Goal: Task Accomplishment & Management: Use online tool/utility

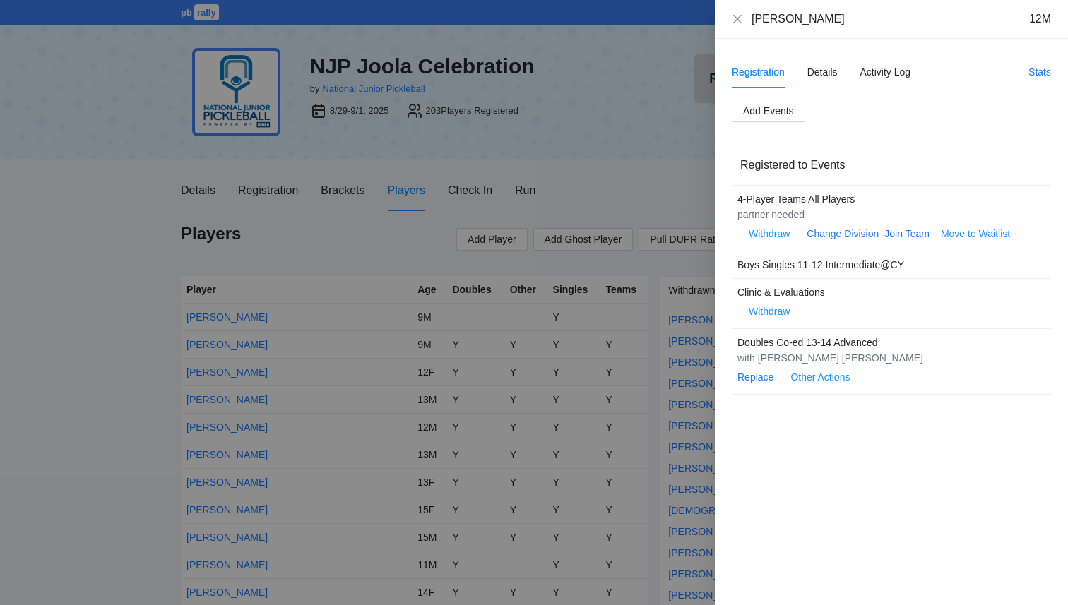
scroll to position [833, 0]
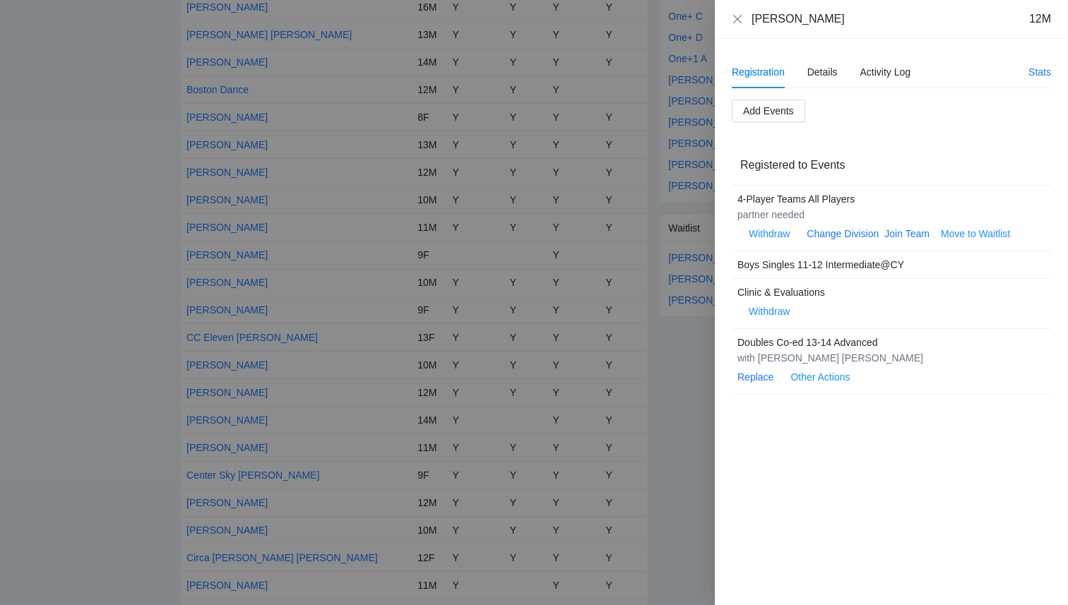
click at [655, 162] on div at bounding box center [534, 302] width 1068 height 605
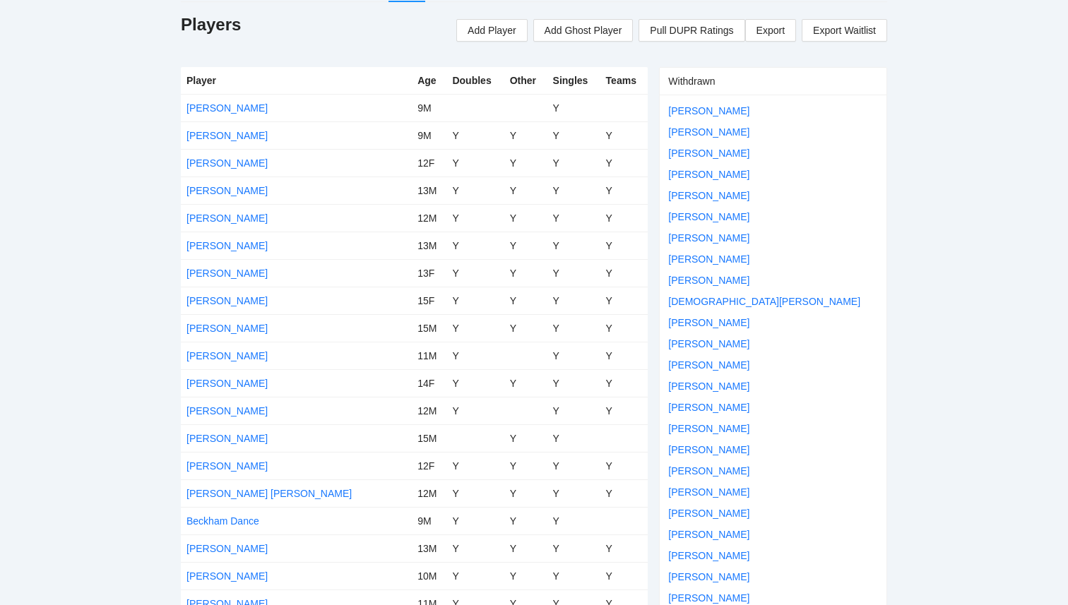
scroll to position [0, 0]
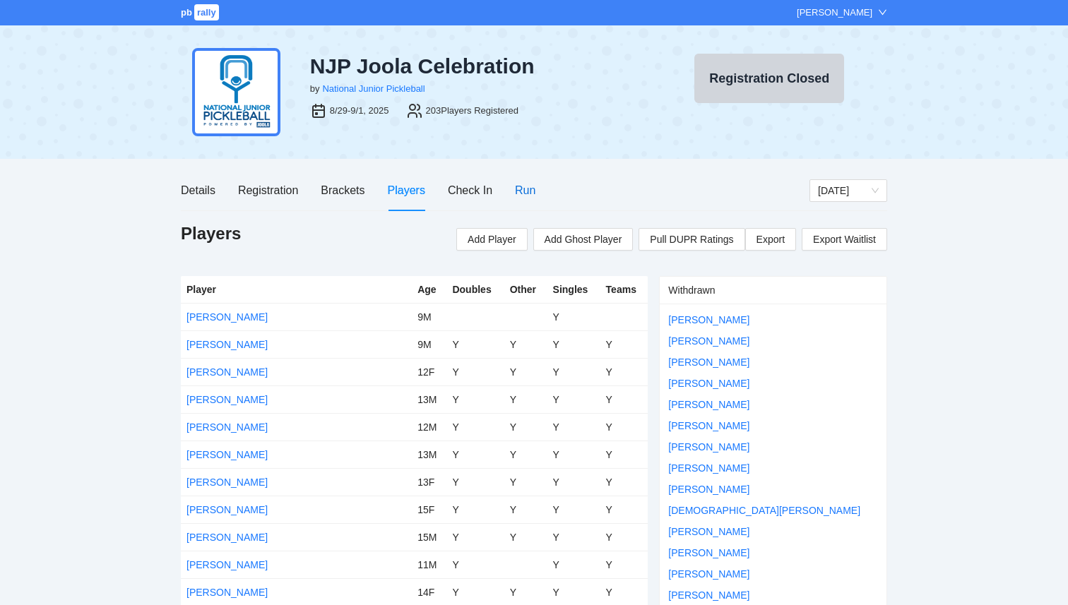
click at [520, 191] on div "Run" at bounding box center [525, 190] width 20 height 18
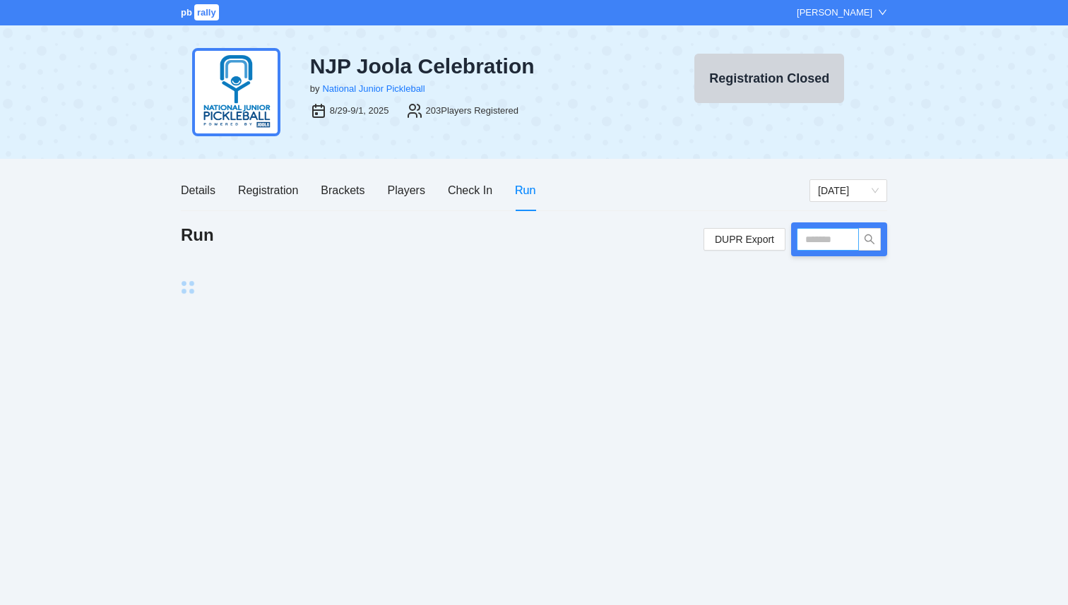
click at [820, 244] on input "text" at bounding box center [828, 239] width 62 height 23
type input "*****"
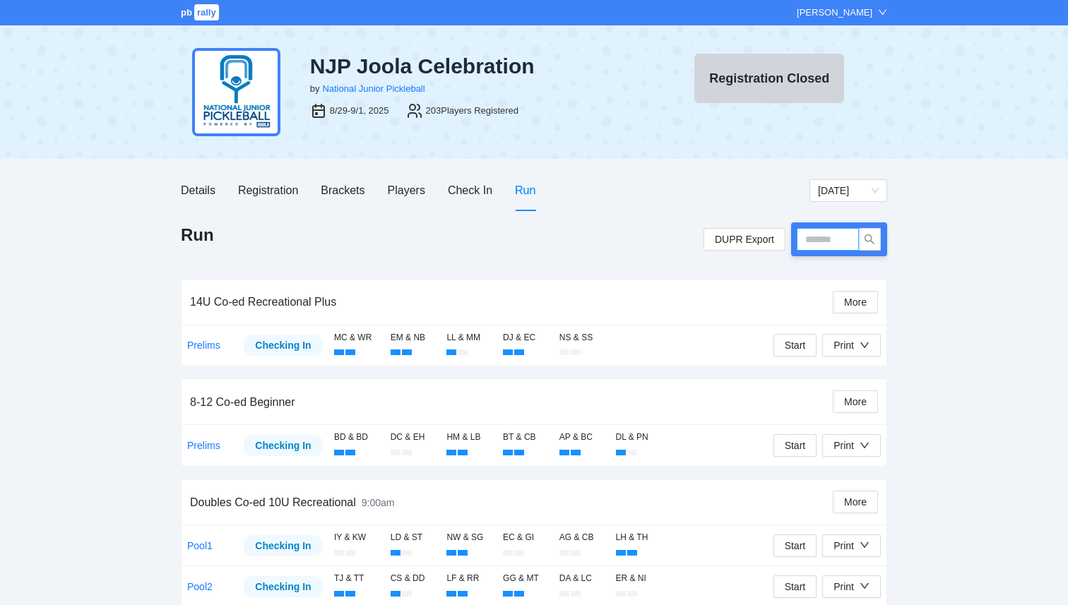
click at [811, 239] on input "text" at bounding box center [828, 239] width 62 height 23
type input "*****"
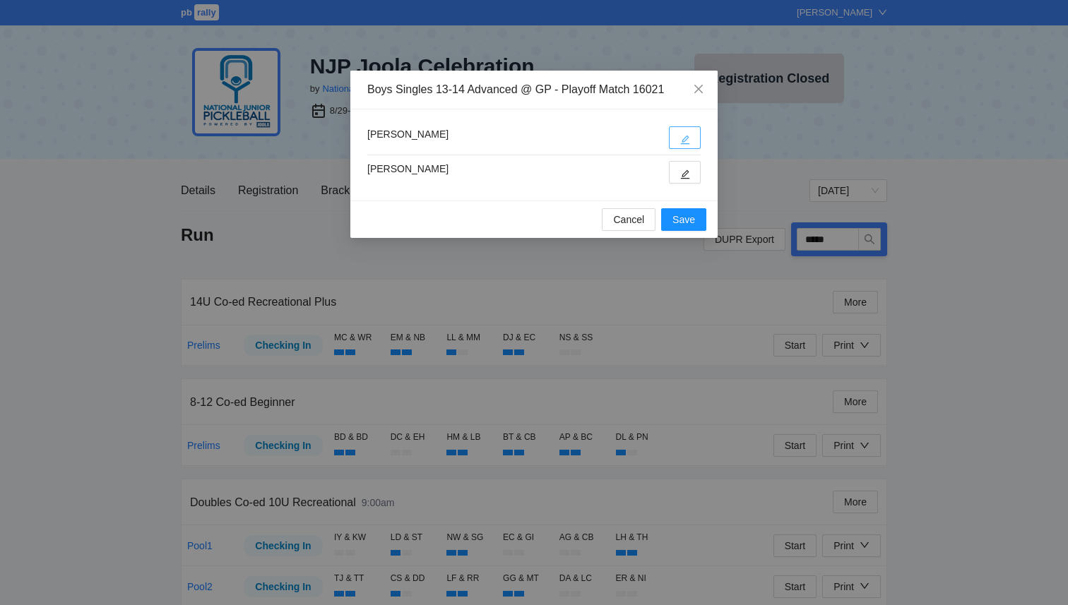
click at [686, 138] on icon "edit" at bounding box center [685, 140] width 10 height 10
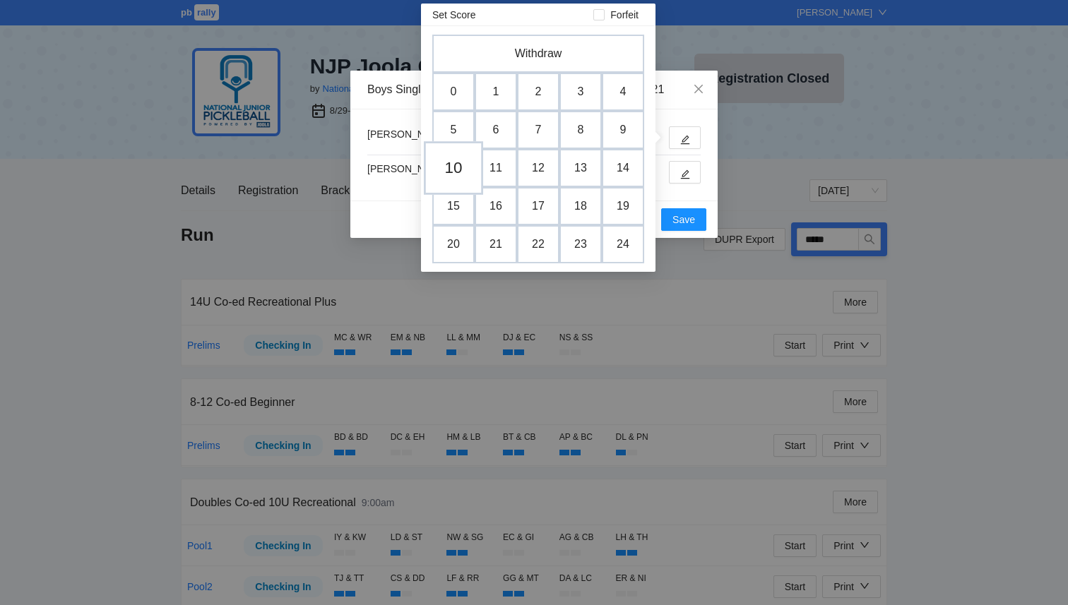
click at [454, 171] on td "10" at bounding box center [453, 168] width 59 height 54
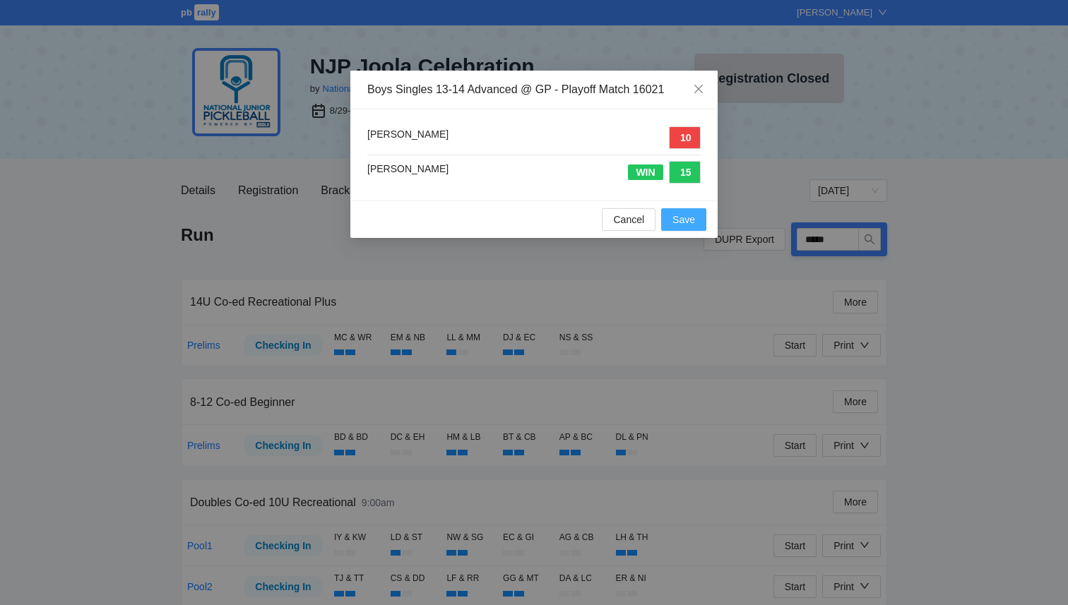
click at [685, 219] on span "Save" at bounding box center [683, 220] width 23 height 16
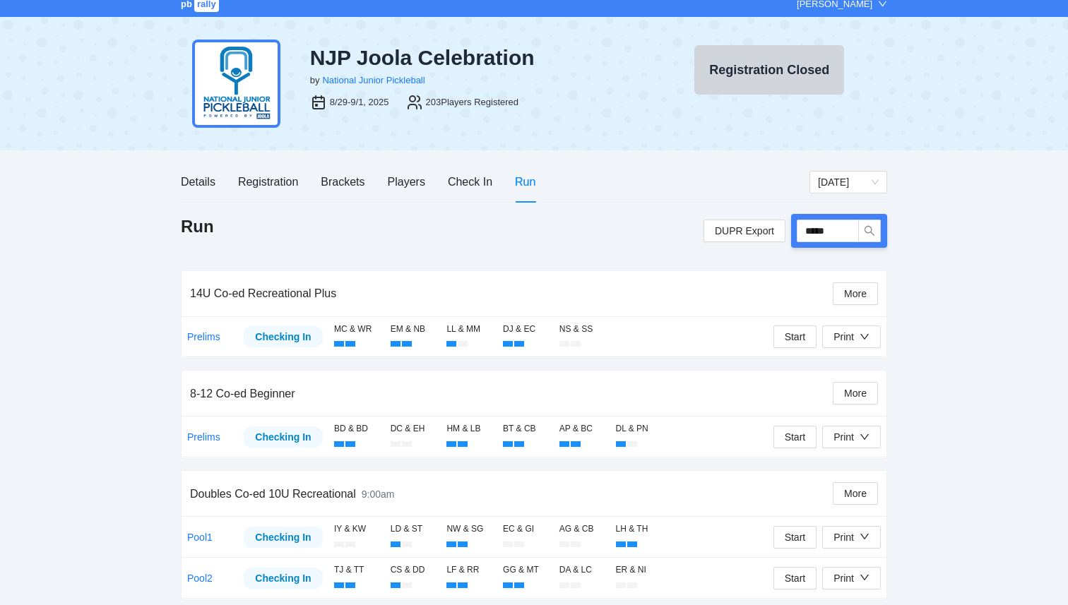
scroll to position [10, 0]
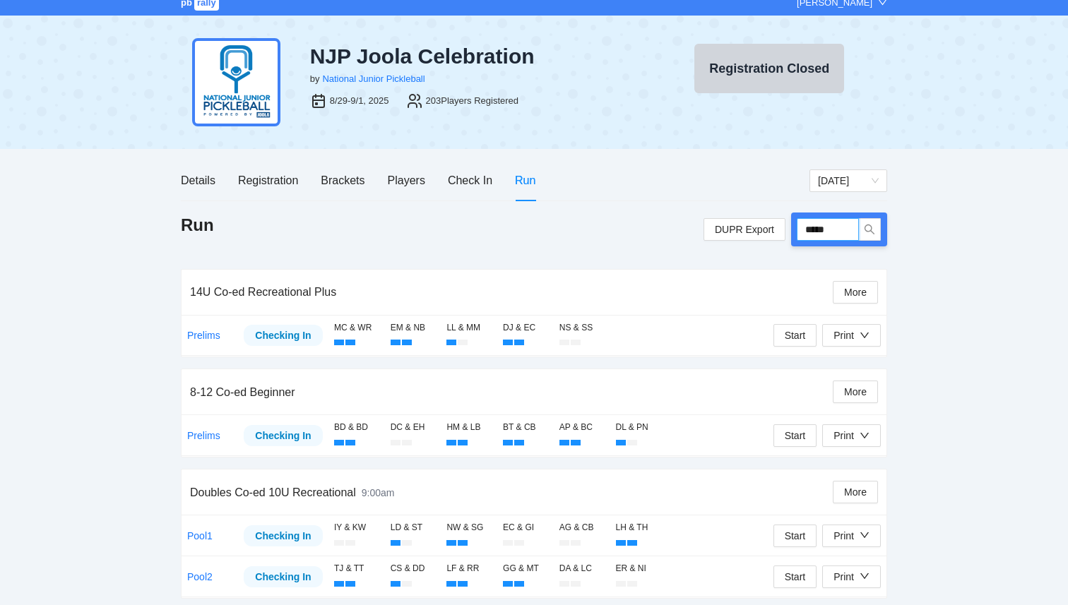
drag, startPoint x: 833, startPoint y: 225, endPoint x: 797, endPoint y: 229, distance: 36.2
click at [799, 228] on input "*****" at bounding box center [828, 229] width 62 height 23
type input "*****"
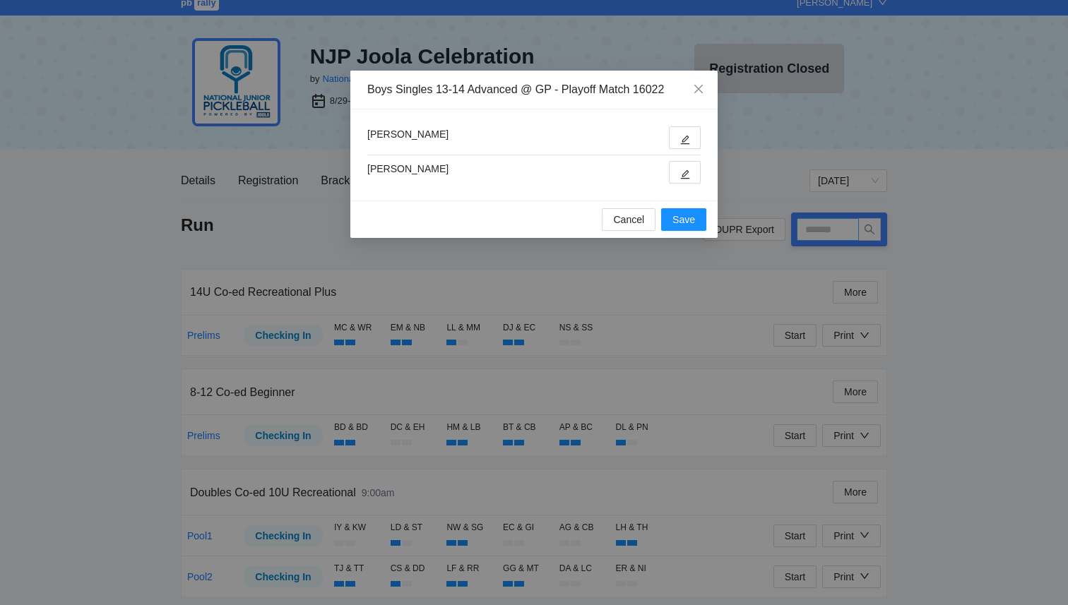
type input "*****"
click at [689, 141] on icon "edit" at bounding box center [685, 140] width 10 height 10
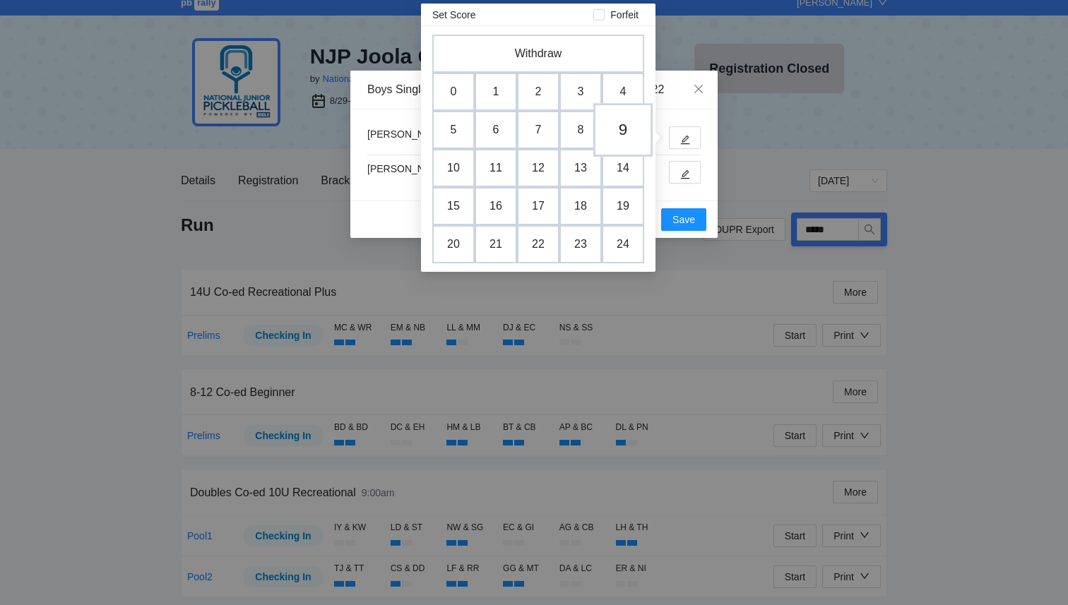
click at [612, 130] on td "9" at bounding box center [622, 130] width 59 height 54
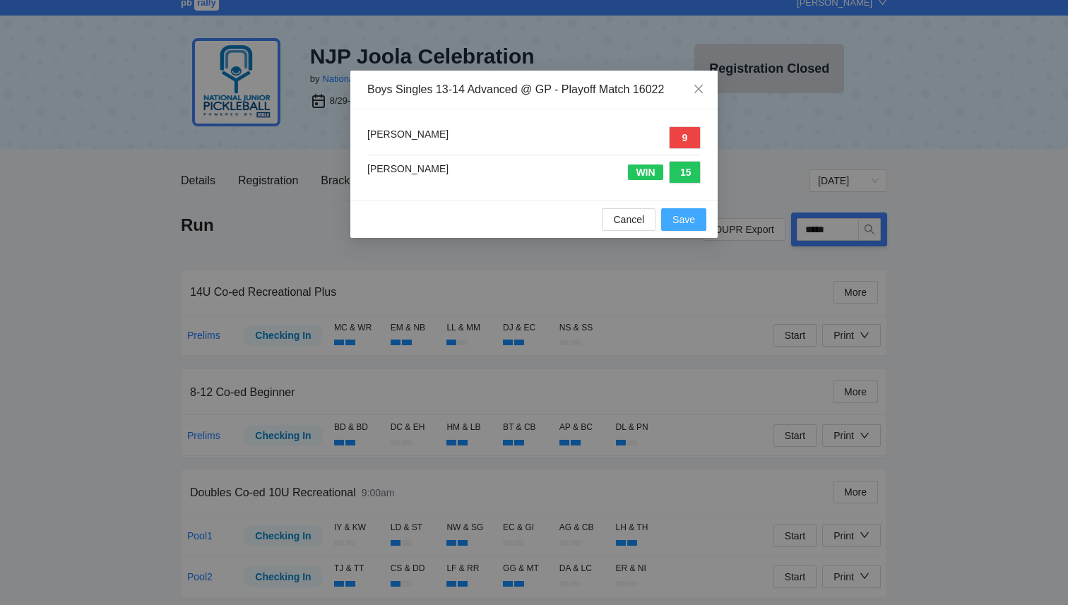
click at [675, 225] on span "Save" at bounding box center [683, 220] width 23 height 16
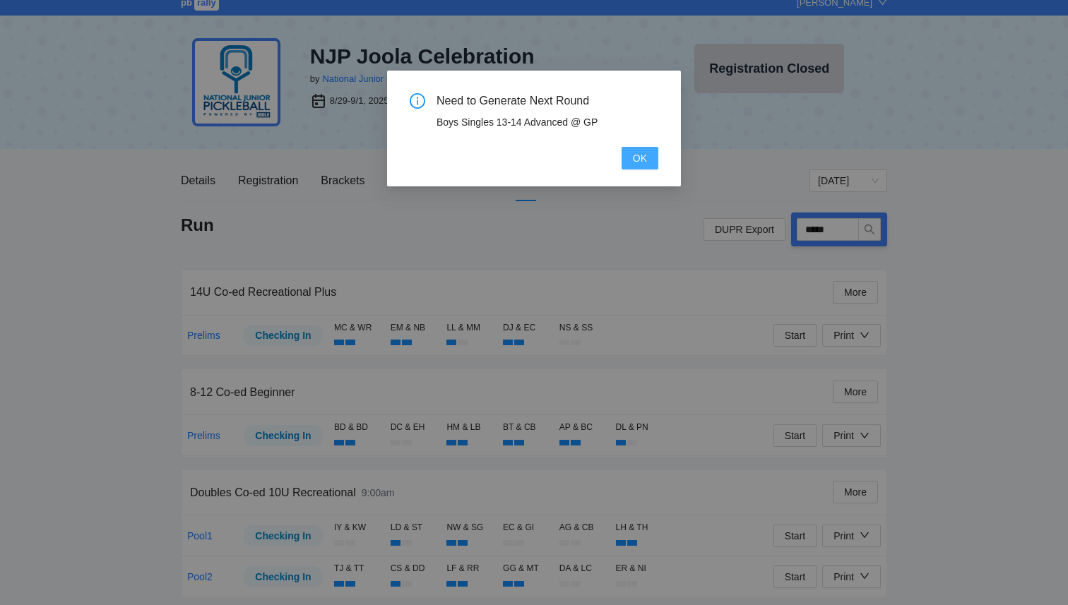
click at [652, 162] on button "OK" at bounding box center [639, 158] width 37 height 23
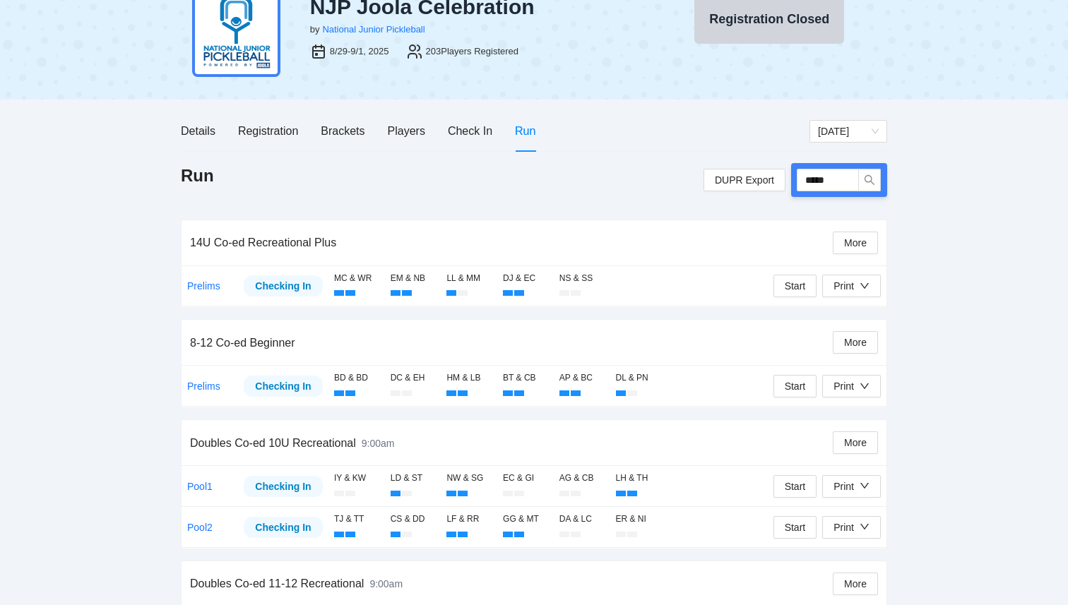
scroll to position [0, 0]
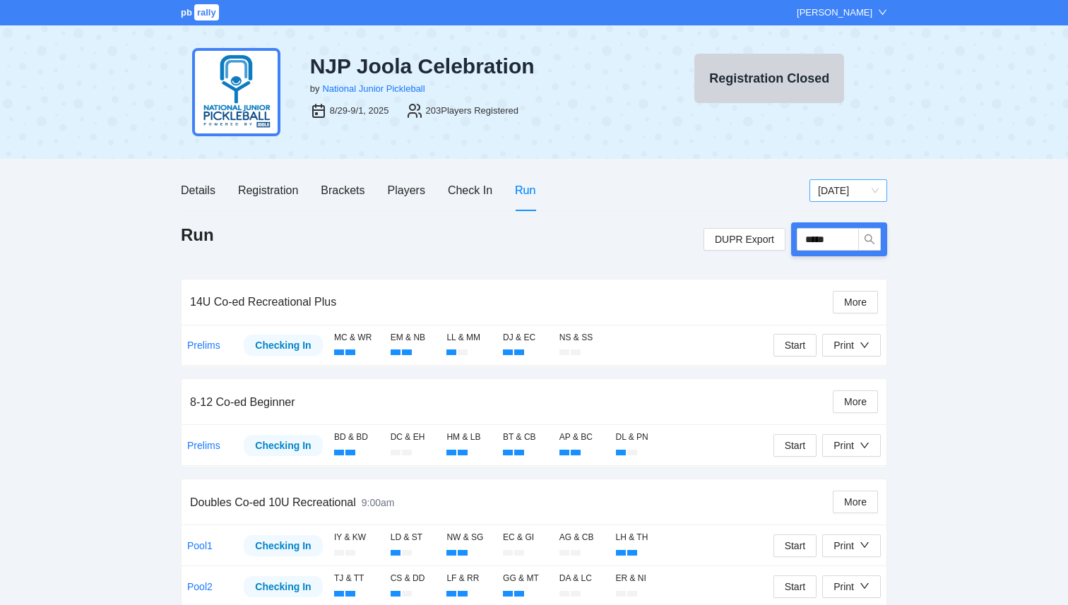
click at [852, 189] on span "[DATE]" at bounding box center [848, 190] width 61 height 21
click at [847, 217] on div "[DATE]" at bounding box center [848, 218] width 61 height 16
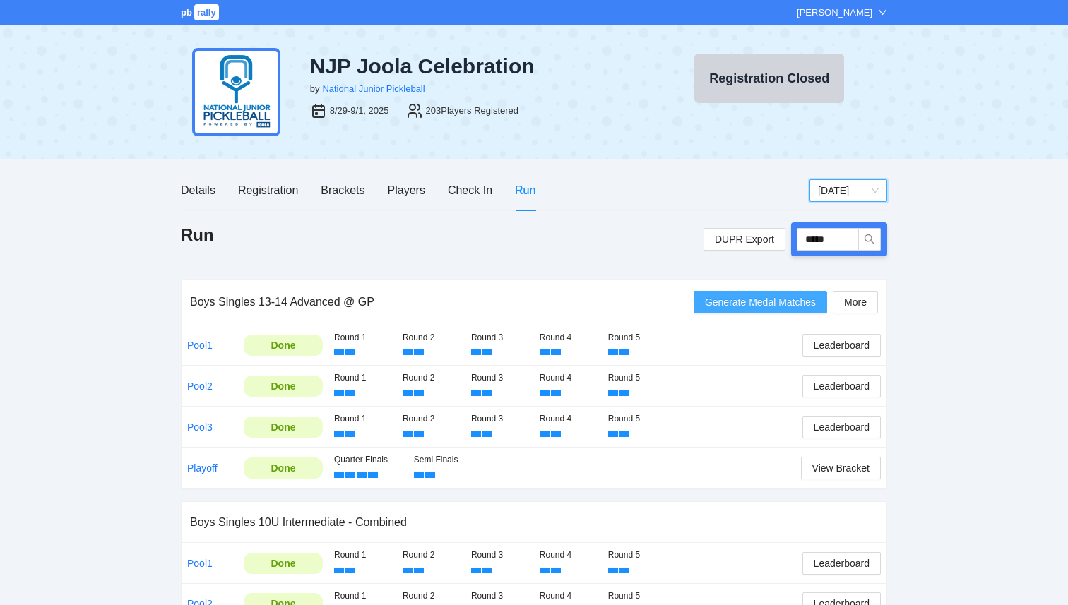
click at [727, 303] on span "Generate Medal Matches" at bounding box center [760, 302] width 111 height 16
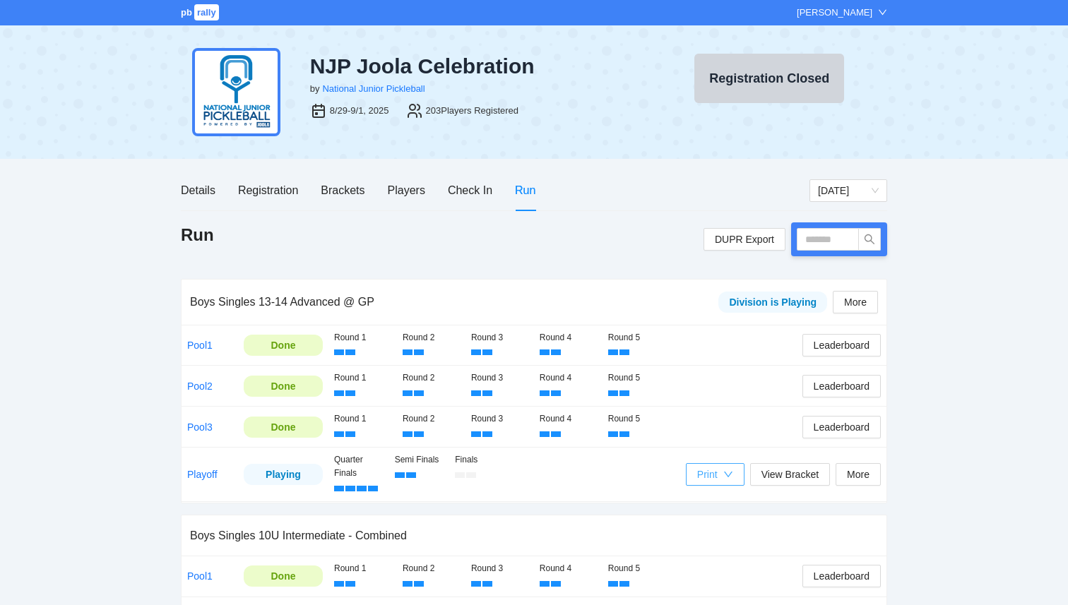
click at [710, 473] on div "Print" at bounding box center [707, 475] width 20 height 16
click at [712, 525] on span "Refs Medal Scorecards" at bounding box center [750, 525] width 115 height 16
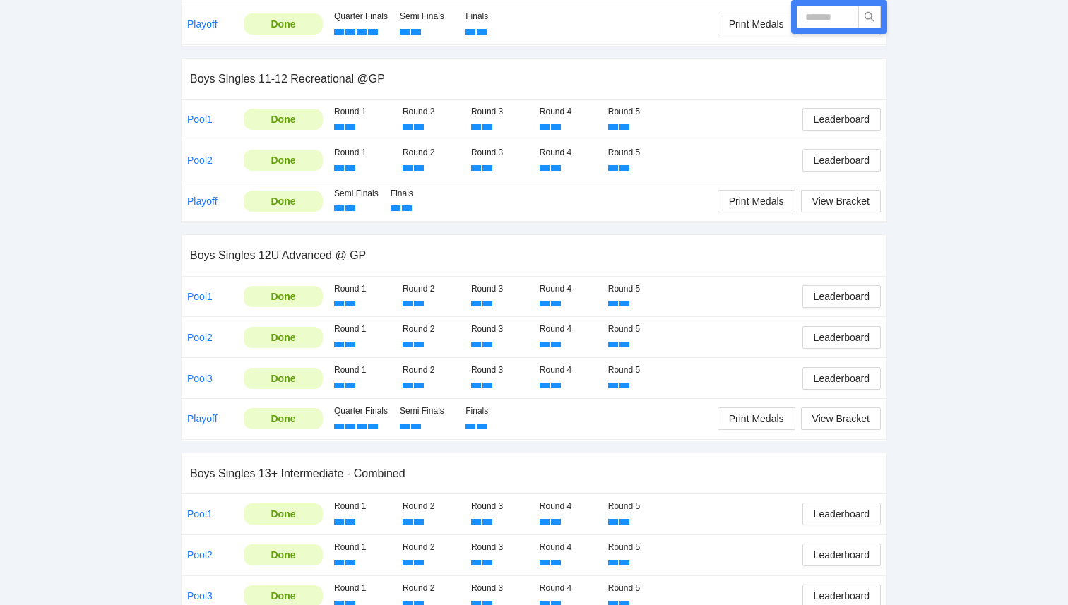
scroll to position [1248, 0]
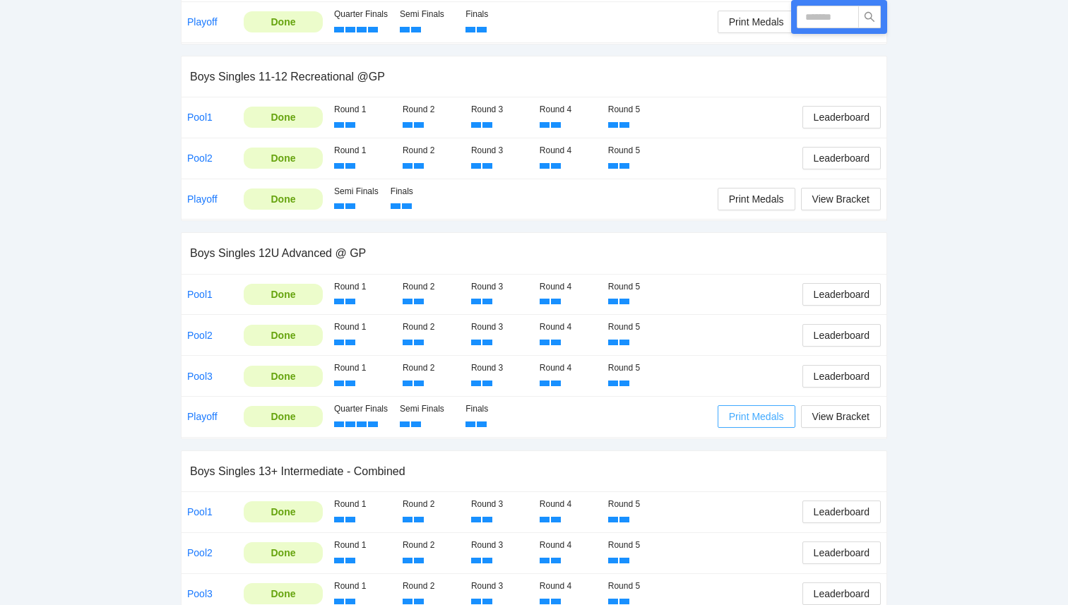
click at [767, 417] on span "Print Medals" at bounding box center [756, 417] width 55 height 16
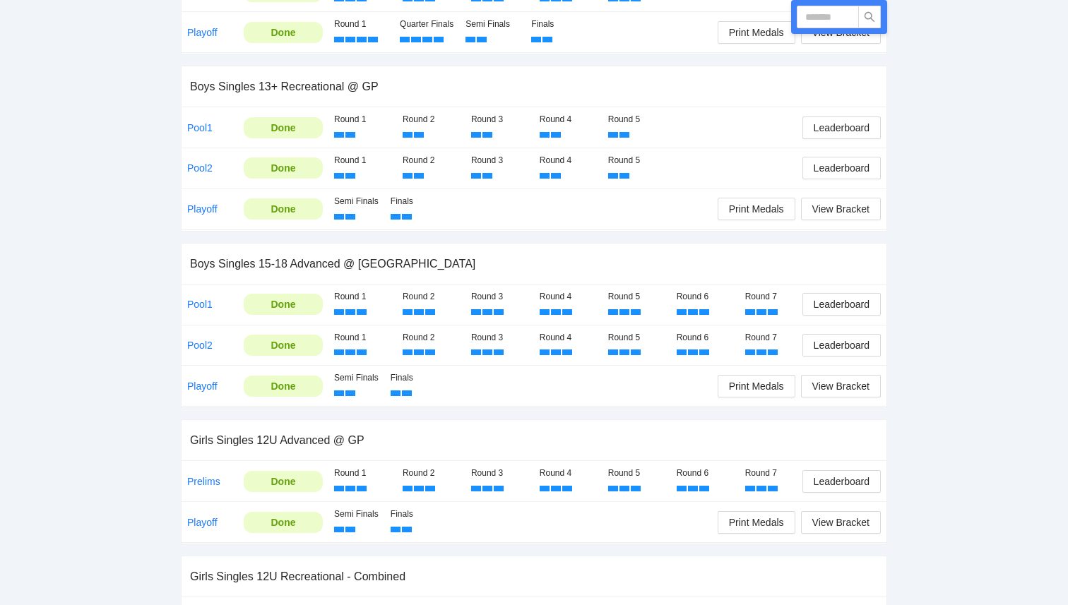
scroll to position [1982, 0]
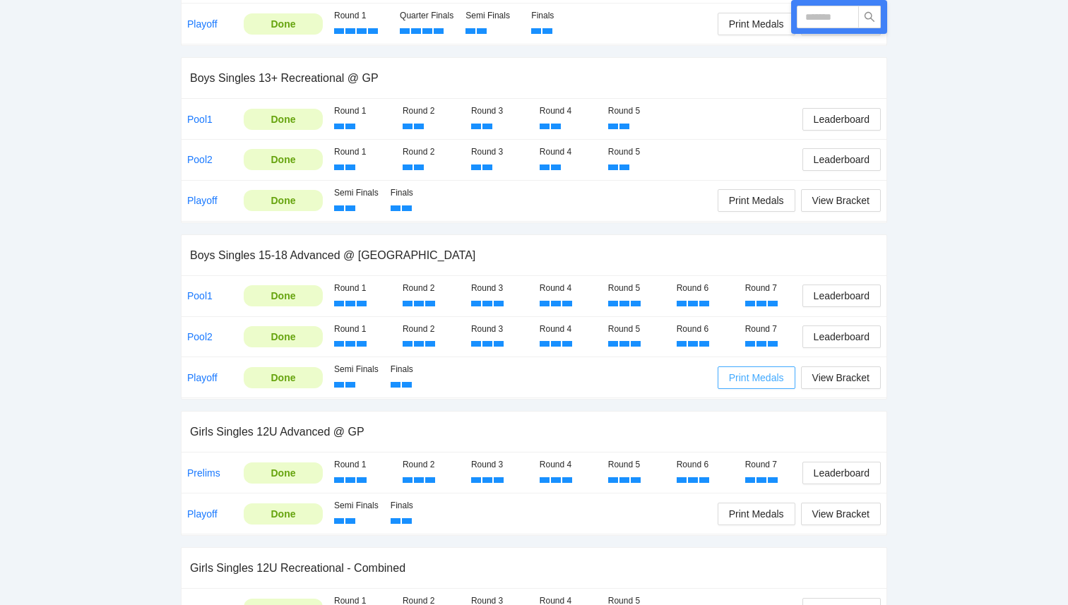
click at [754, 383] on span "Print Medals" at bounding box center [756, 378] width 55 height 16
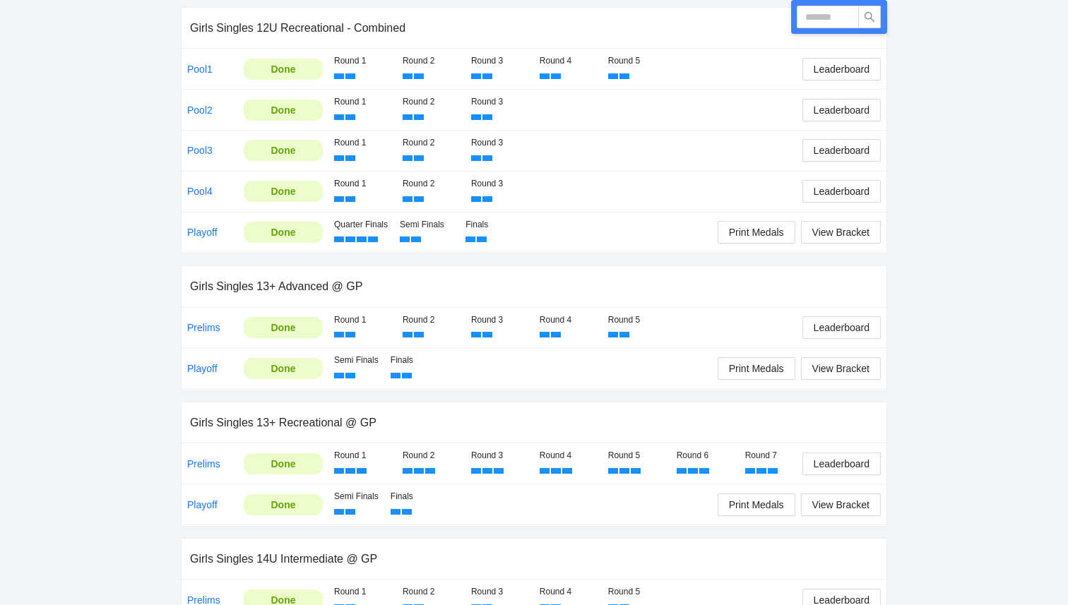
scroll to position [2529, 0]
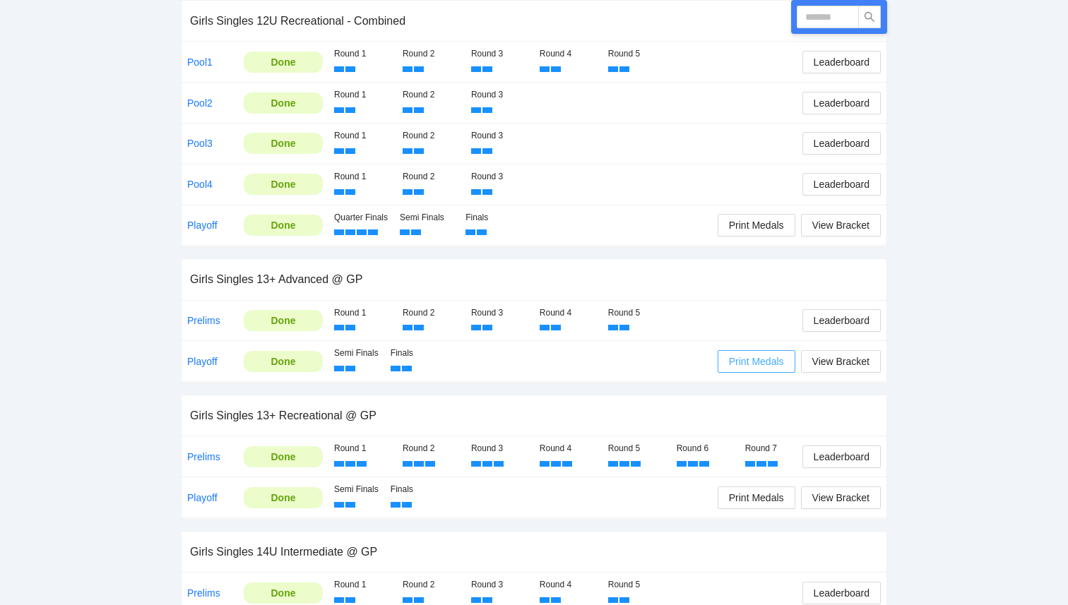
click at [756, 371] on button "Print Medals" at bounding box center [756, 361] width 78 height 23
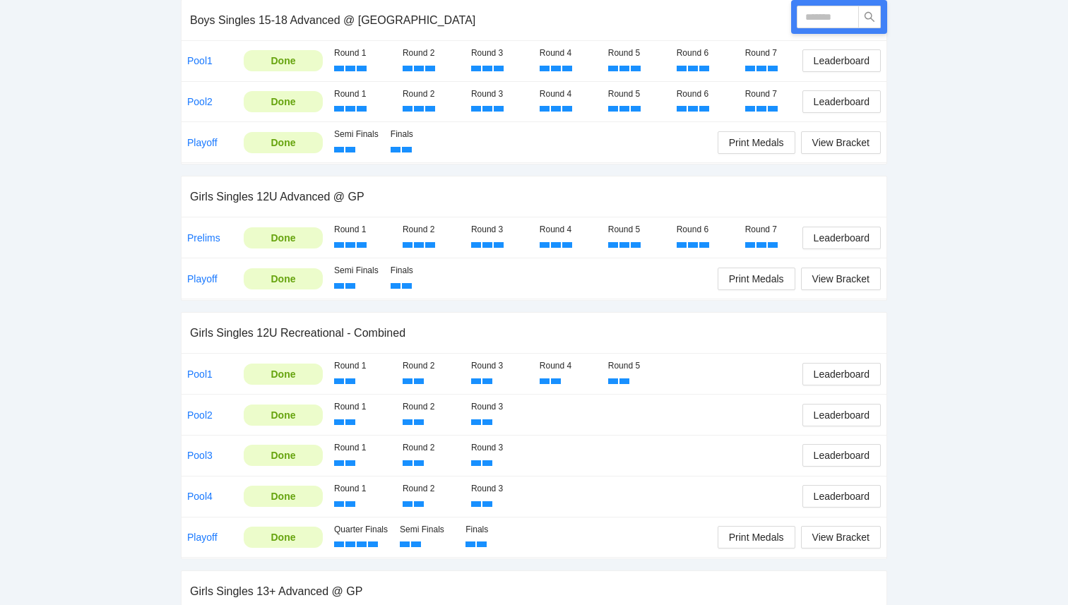
scroll to position [2210, 0]
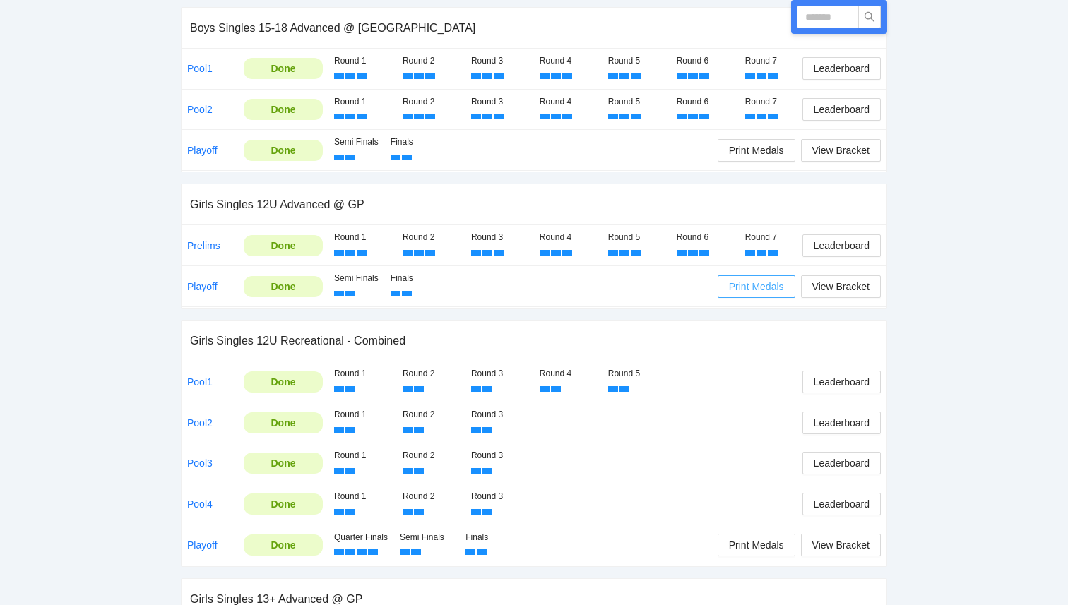
click at [753, 294] on button "Print Medals" at bounding box center [756, 286] width 78 height 23
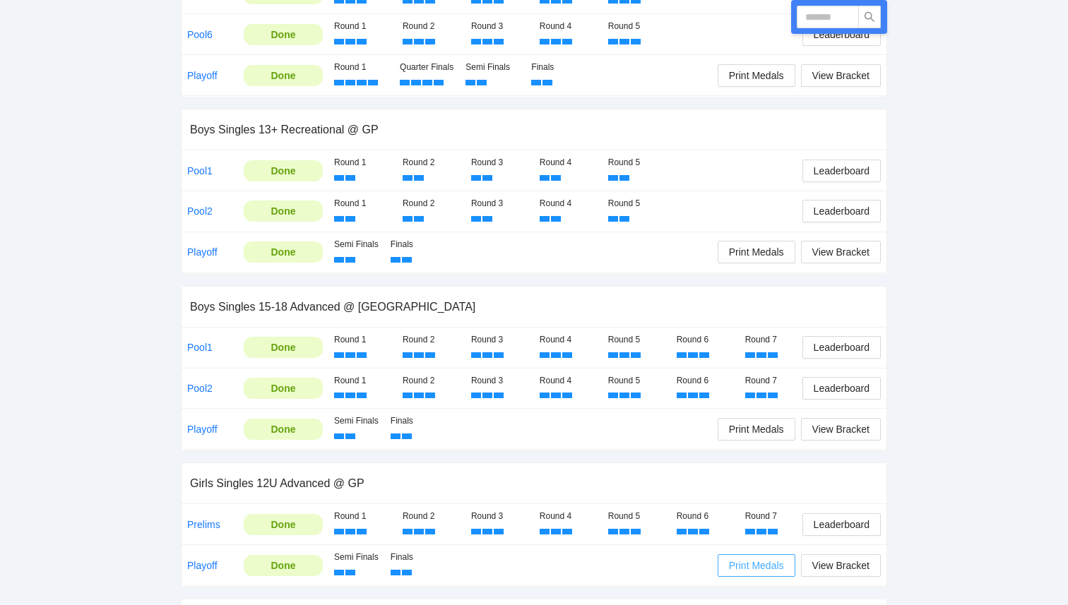
scroll to position [1908, 0]
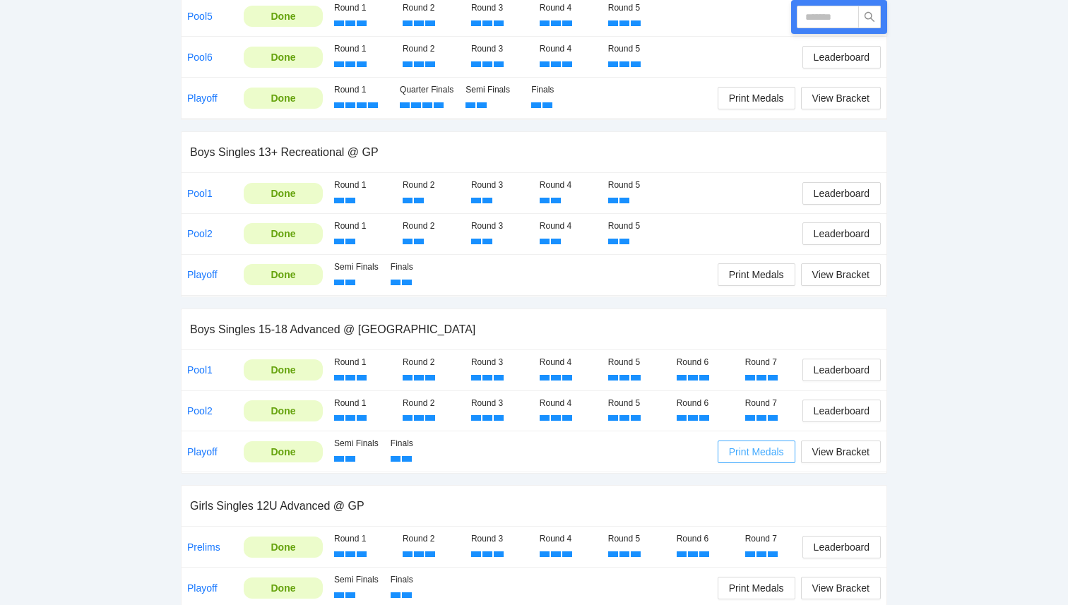
click at [746, 448] on span "Print Medals" at bounding box center [756, 452] width 55 height 16
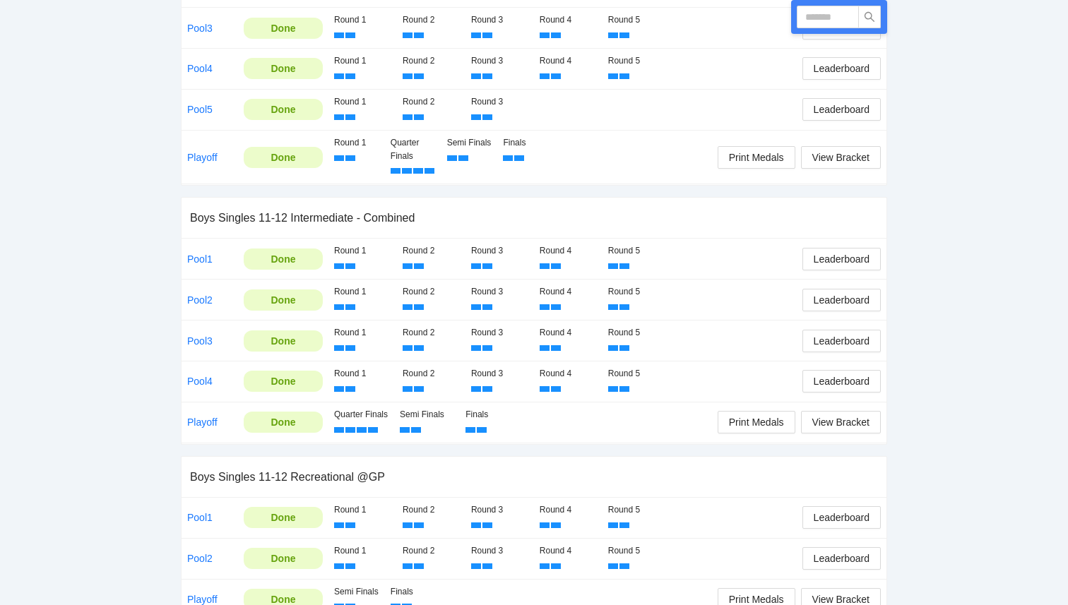
scroll to position [0, 0]
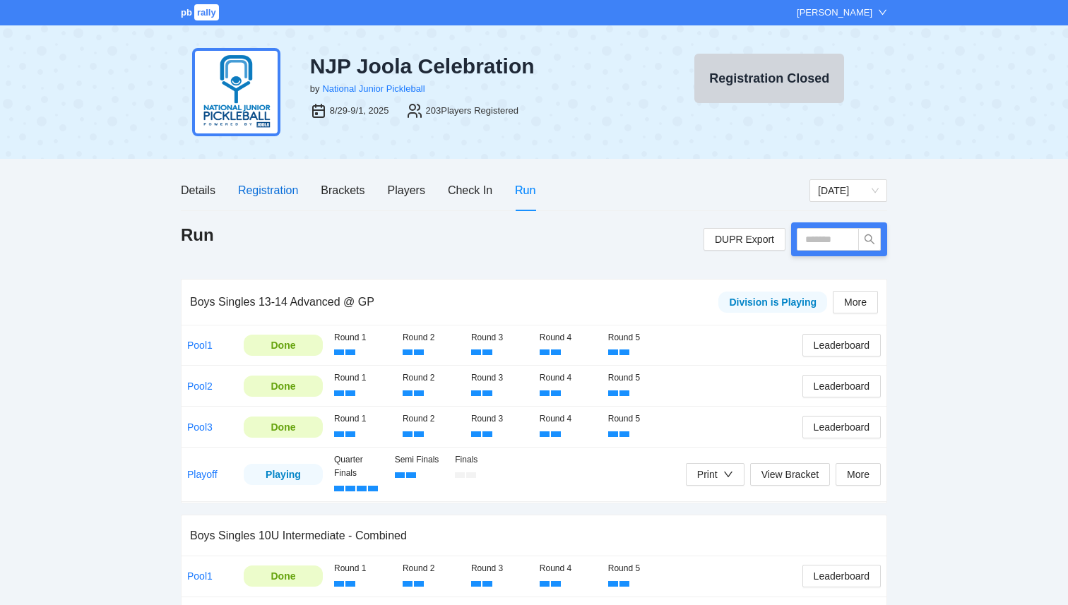
click at [249, 198] on div "Registration" at bounding box center [268, 190] width 60 height 18
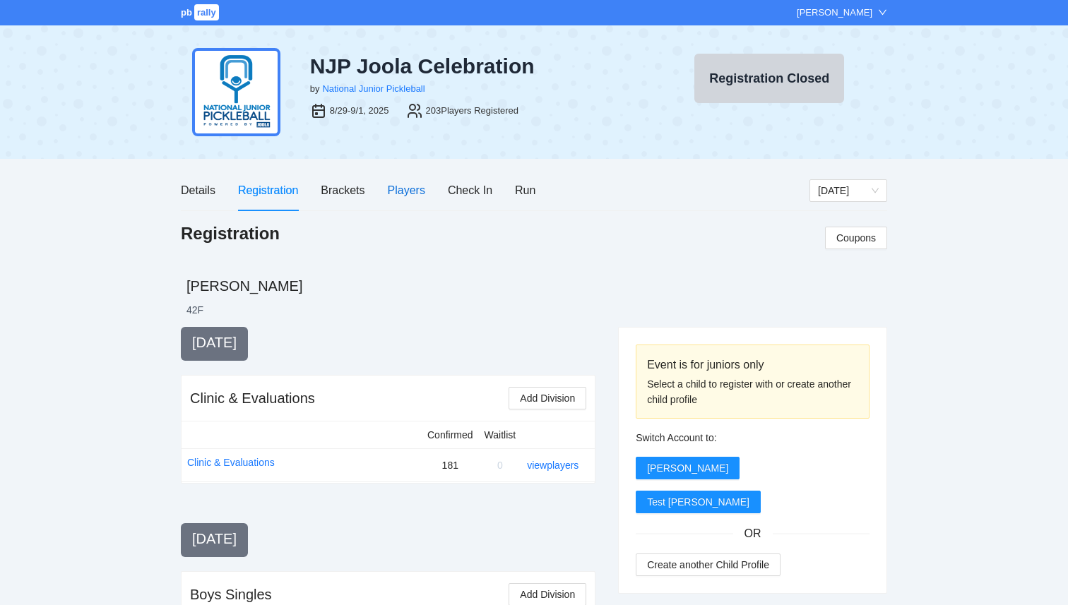
click at [413, 193] on div "Players" at bounding box center [406, 190] width 37 height 18
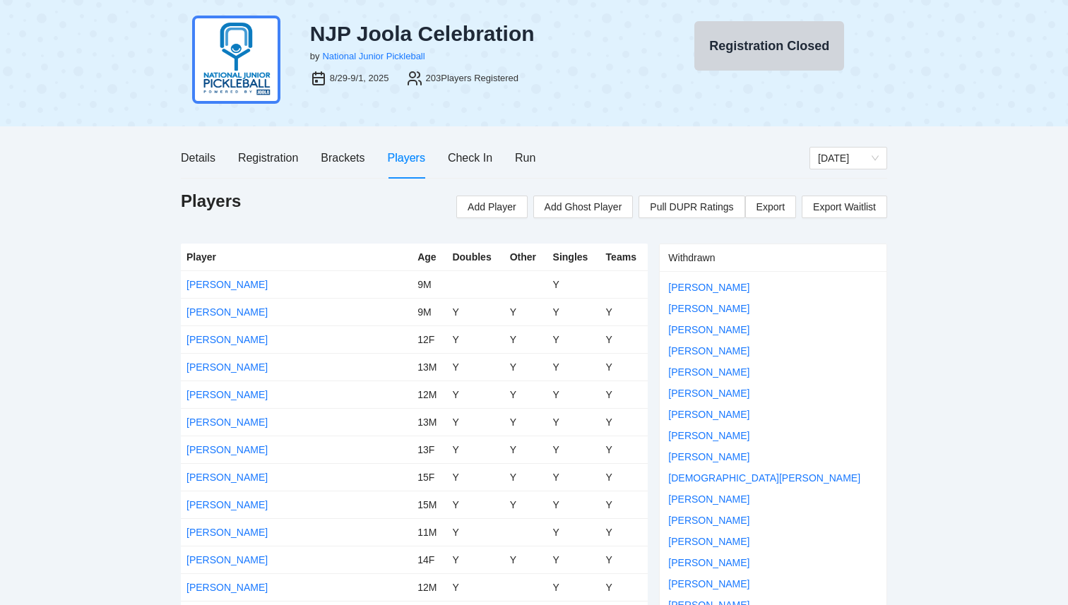
scroll to position [28, 0]
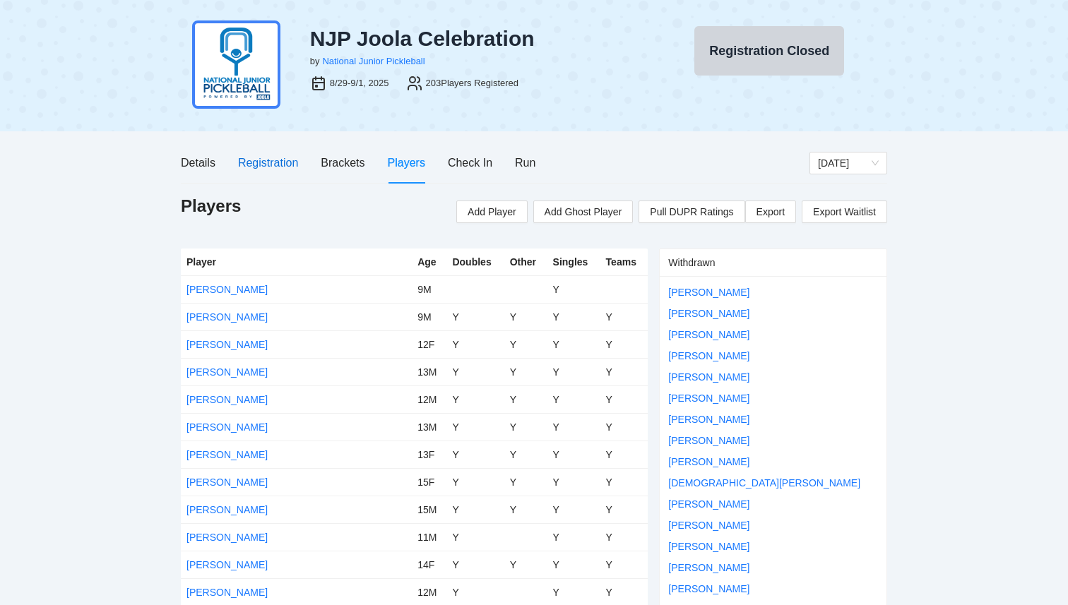
click at [262, 167] on div "Registration" at bounding box center [268, 163] width 60 height 18
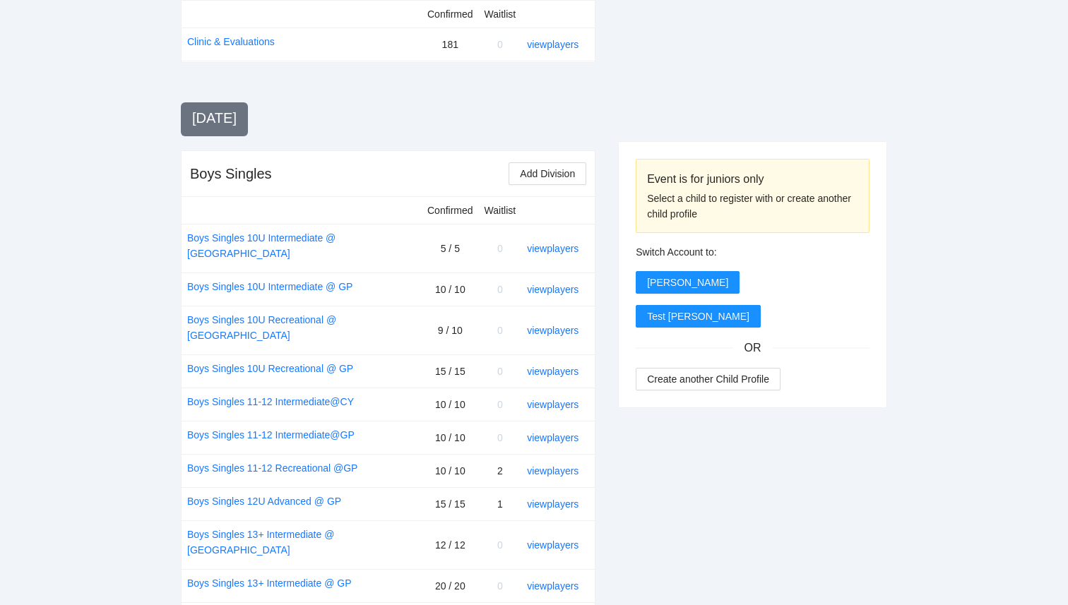
scroll to position [0, 0]
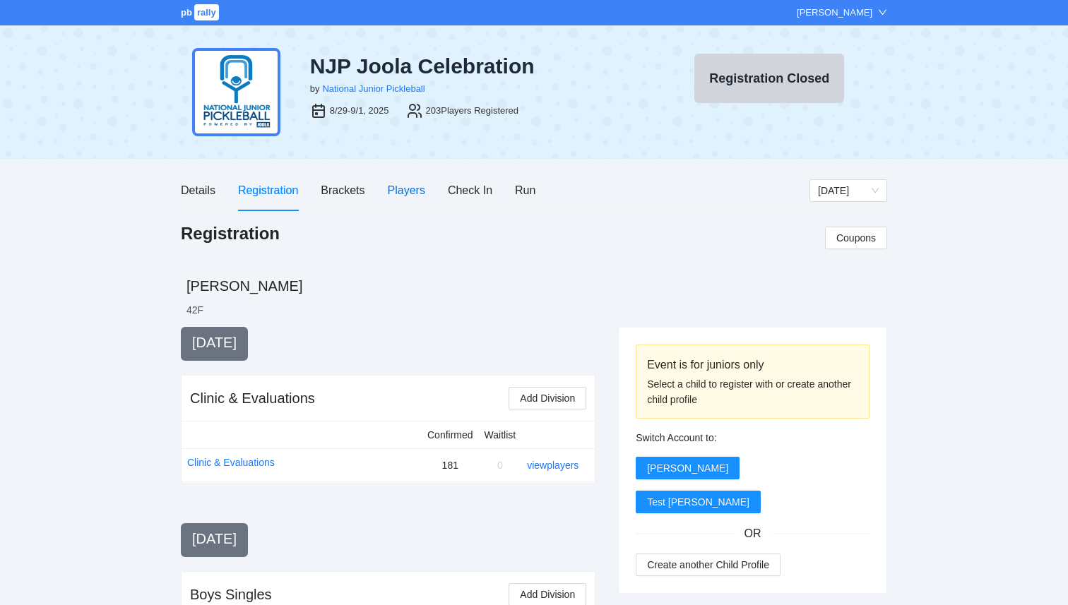
click at [398, 189] on div "Players" at bounding box center [406, 190] width 37 height 18
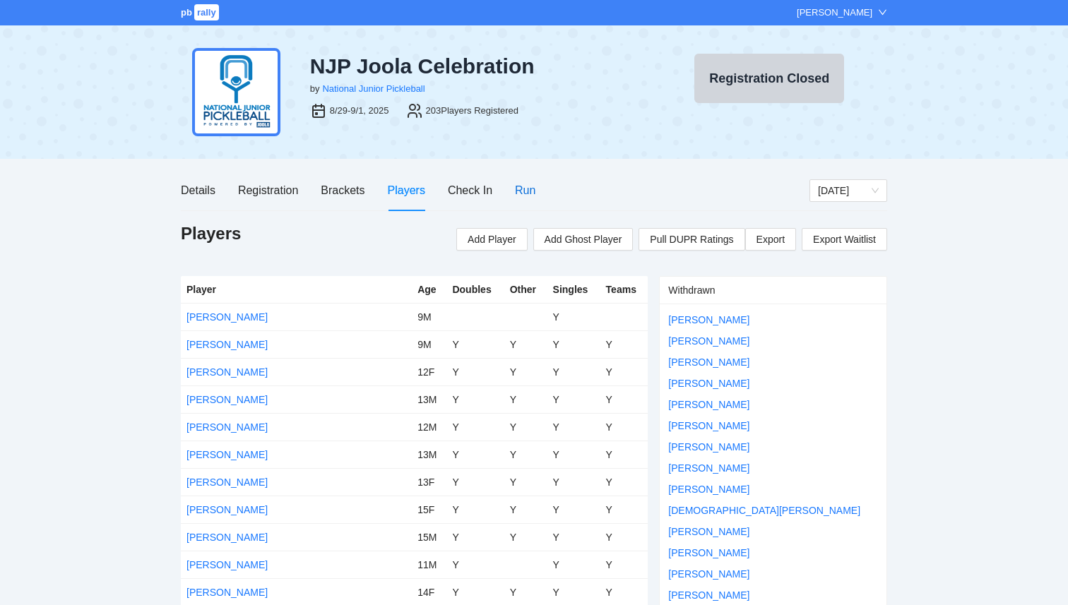
click at [520, 186] on div "Run" at bounding box center [525, 190] width 20 height 18
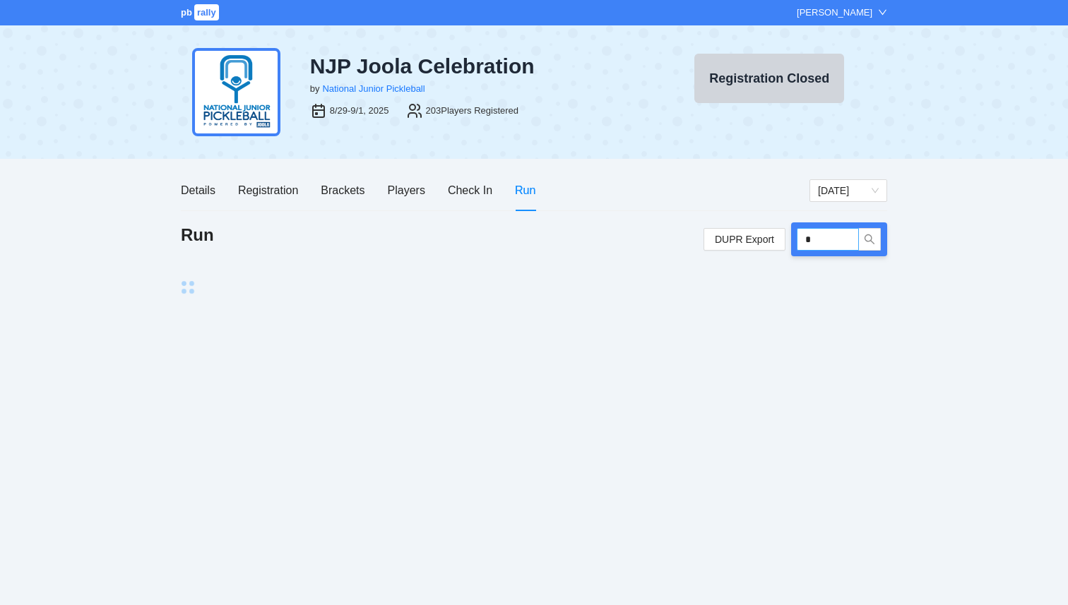
type input "**"
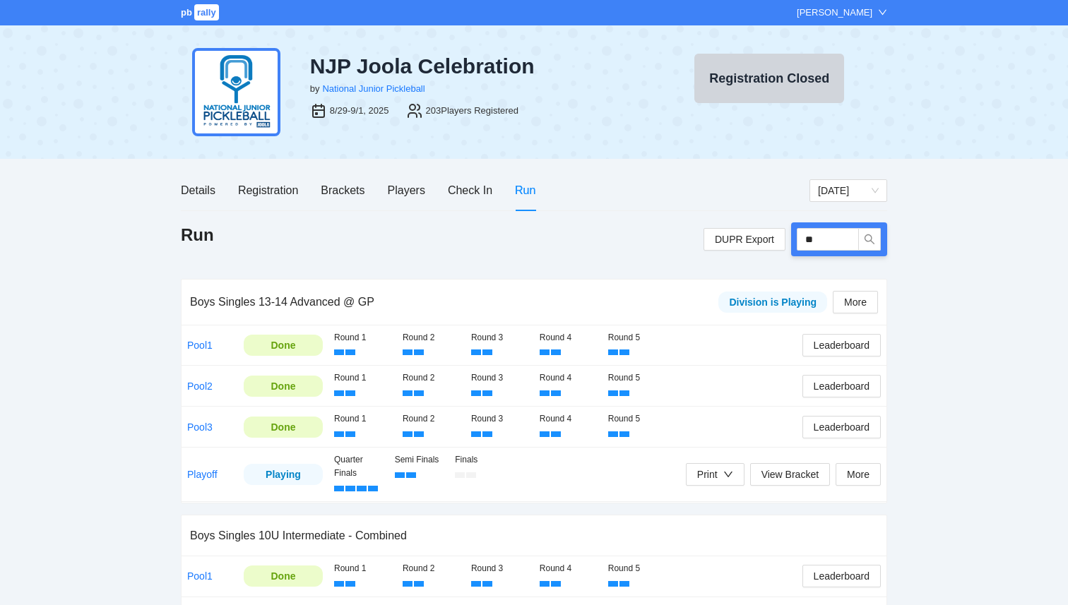
type input "*"
type input "*****"
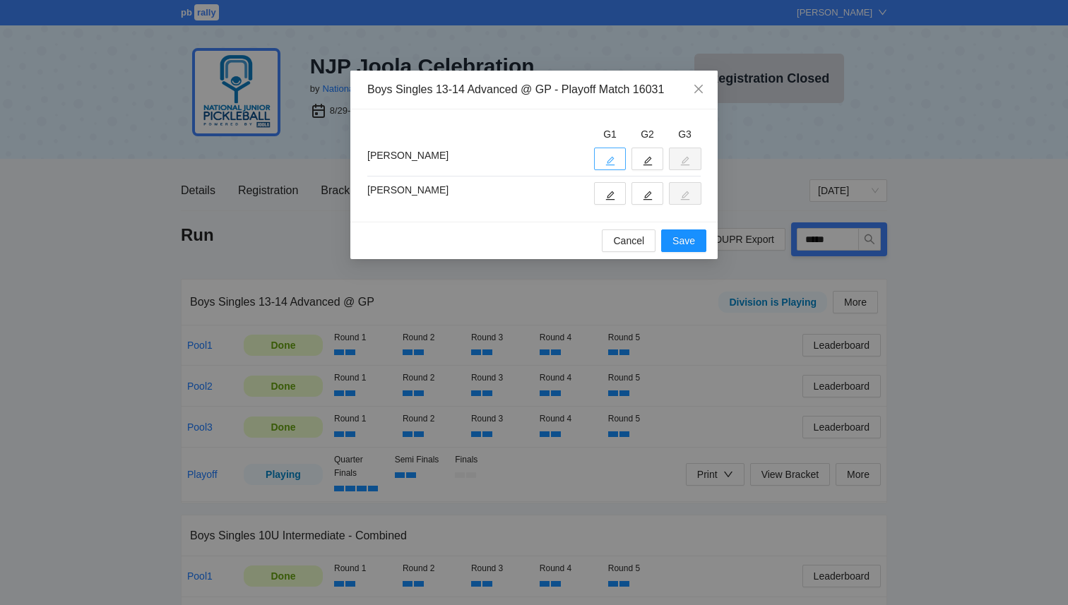
click at [611, 156] on icon "edit" at bounding box center [610, 161] width 10 height 10
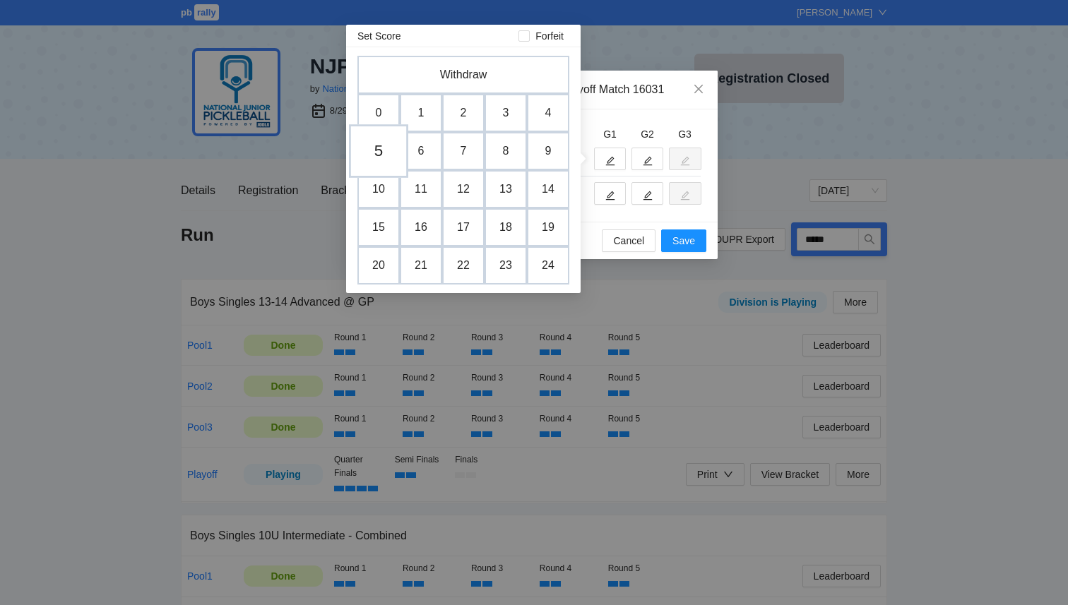
click at [374, 161] on td "5" at bounding box center [378, 151] width 59 height 54
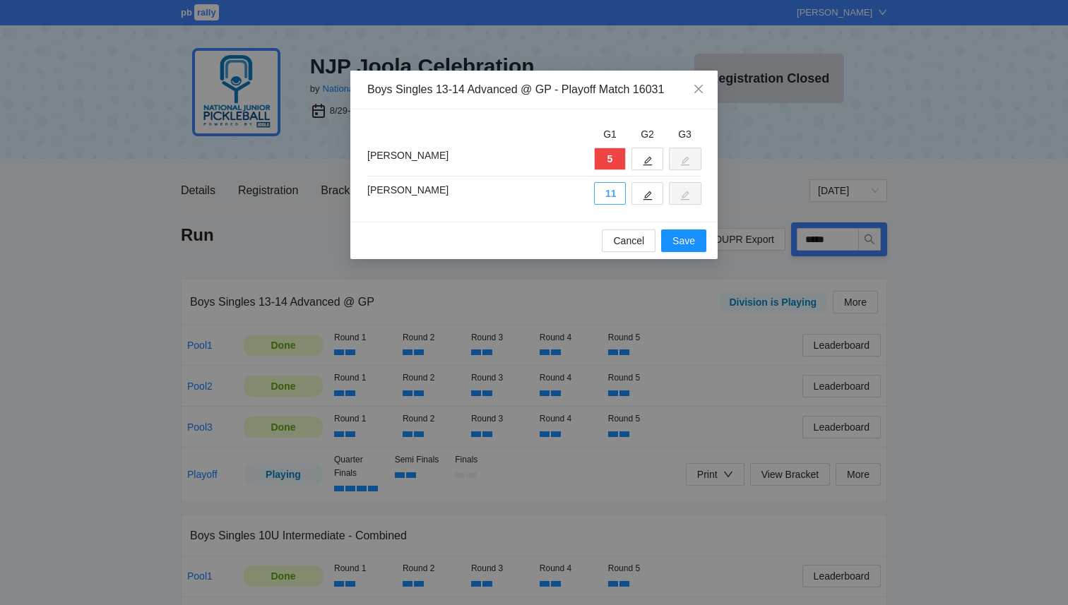
click at [603, 187] on button "11" at bounding box center [610, 193] width 32 height 23
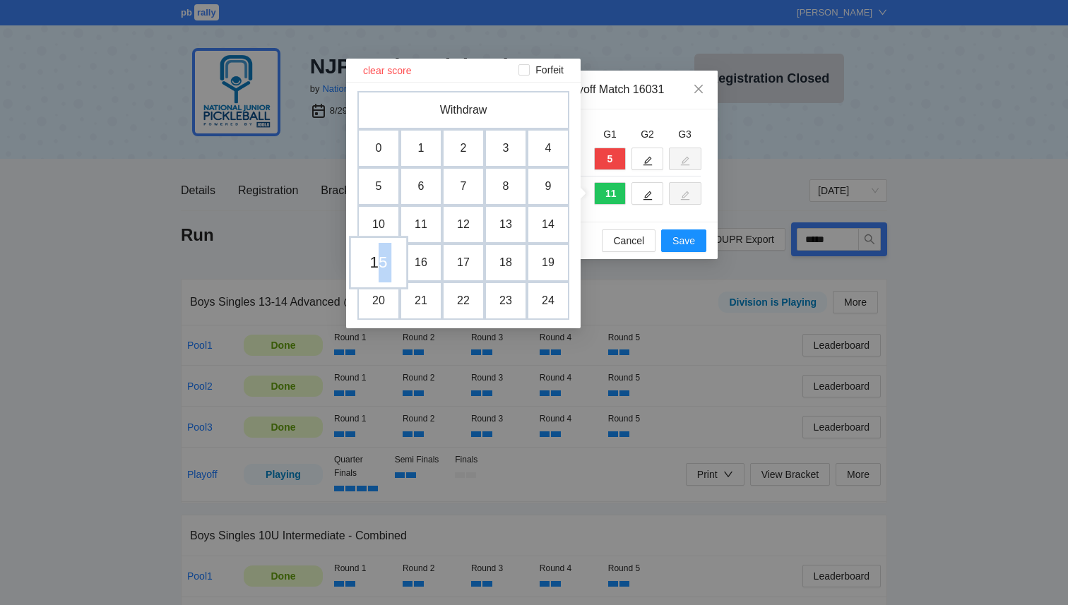
drag, startPoint x: 395, startPoint y: 253, endPoint x: 374, endPoint y: 255, distance: 21.3
click at [374, 255] on tr "15 16 17 18 19" at bounding box center [463, 263] width 212 height 38
click at [374, 255] on td "15" at bounding box center [378, 263] width 59 height 54
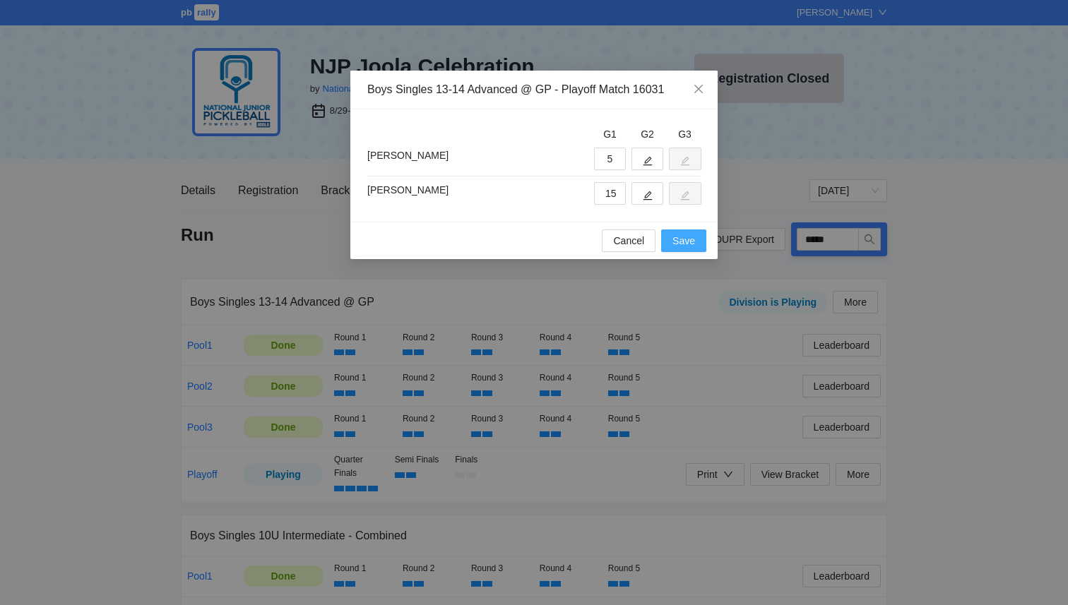
click at [689, 242] on span "Save" at bounding box center [683, 241] width 23 height 16
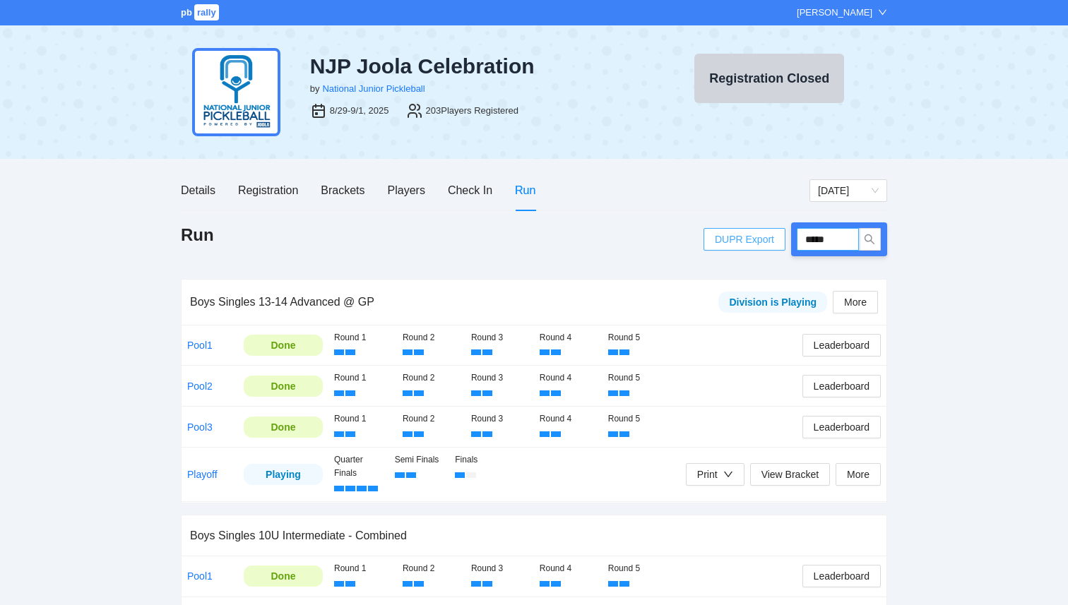
drag, startPoint x: 833, startPoint y: 237, endPoint x: 737, endPoint y: 237, distance: 96.0
click at [737, 237] on div "DUPR Export *****" at bounding box center [795, 239] width 184 height 34
type input "*****"
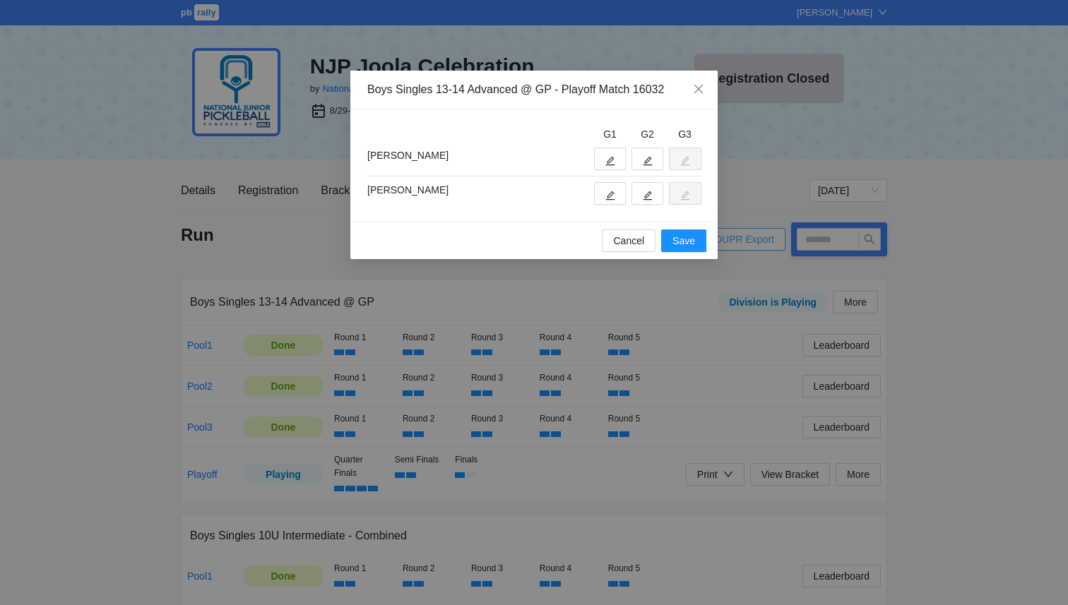
type input "*****"
click at [609, 153] on button "button" at bounding box center [610, 159] width 32 height 23
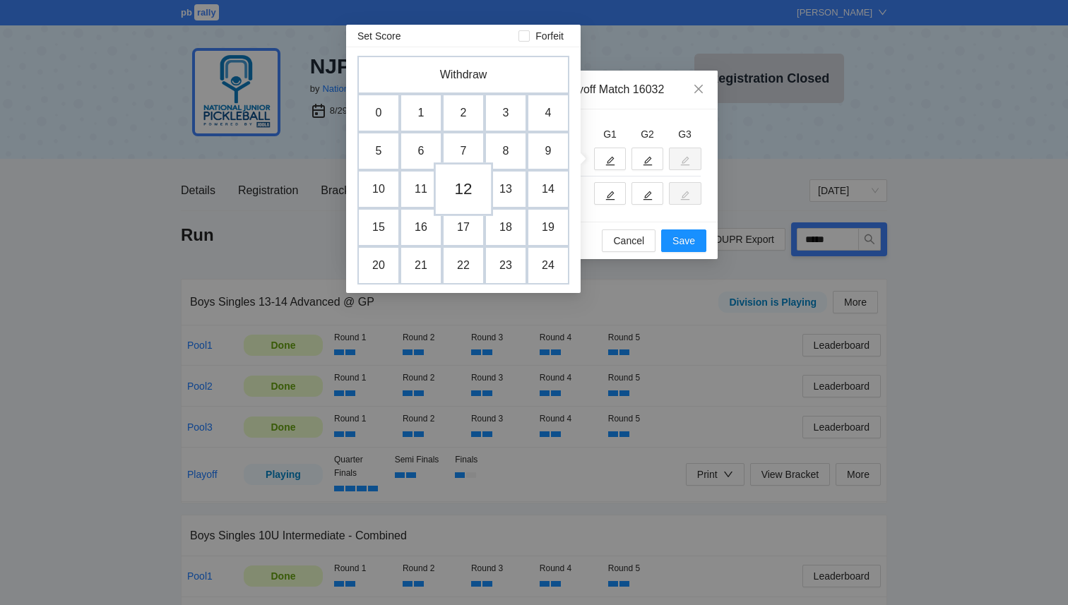
click at [470, 191] on td "12" at bounding box center [463, 189] width 59 height 54
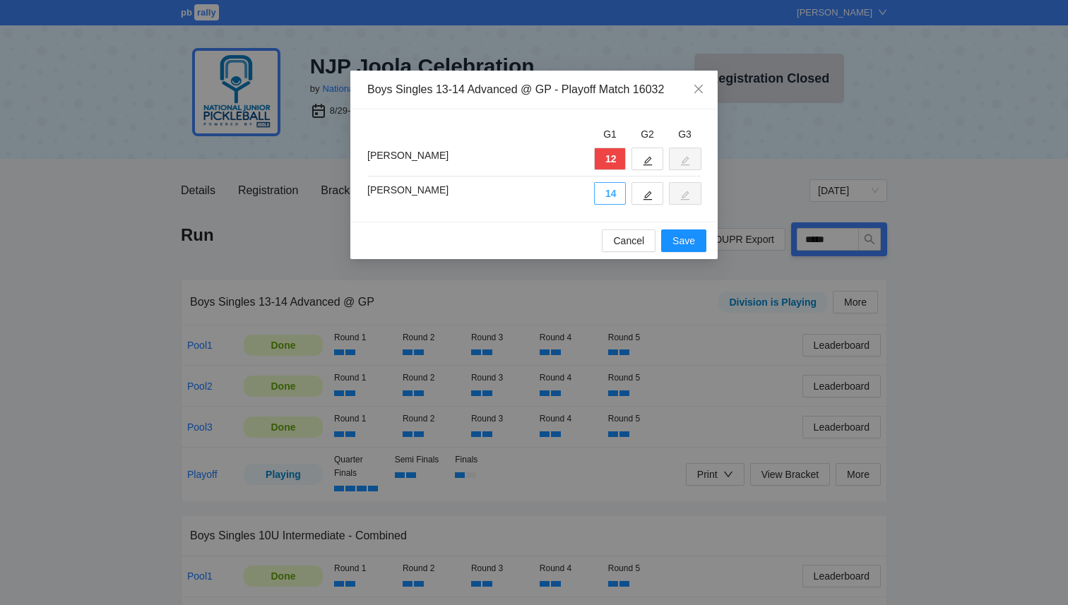
click at [614, 193] on button "14" at bounding box center [610, 193] width 32 height 23
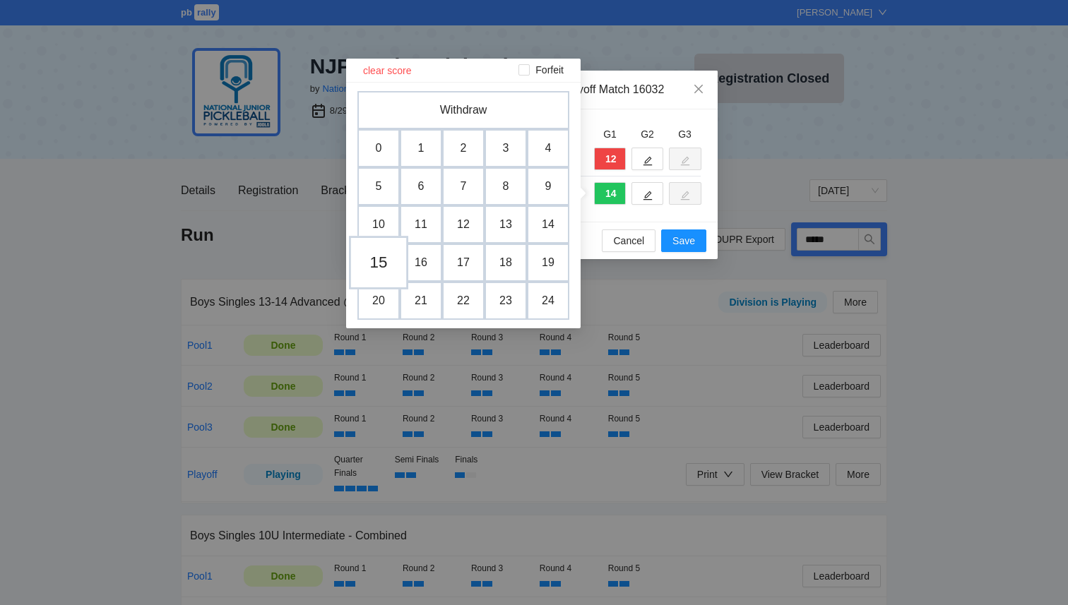
click at [378, 261] on td "15" at bounding box center [378, 263] width 59 height 54
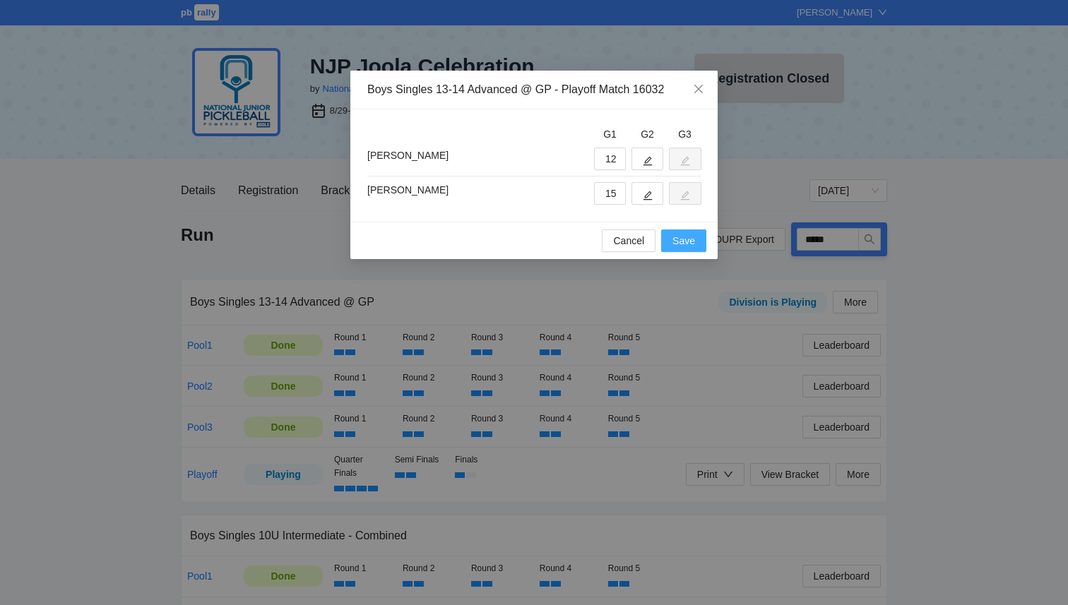
click at [686, 244] on span "Save" at bounding box center [683, 241] width 23 height 16
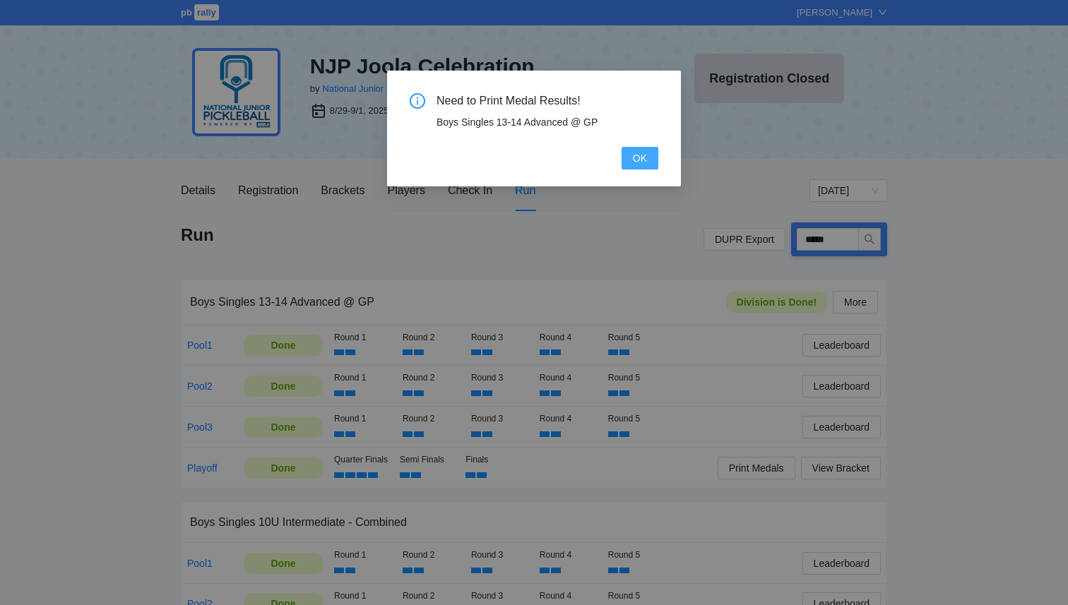
click at [645, 168] on button "OK" at bounding box center [639, 158] width 37 height 23
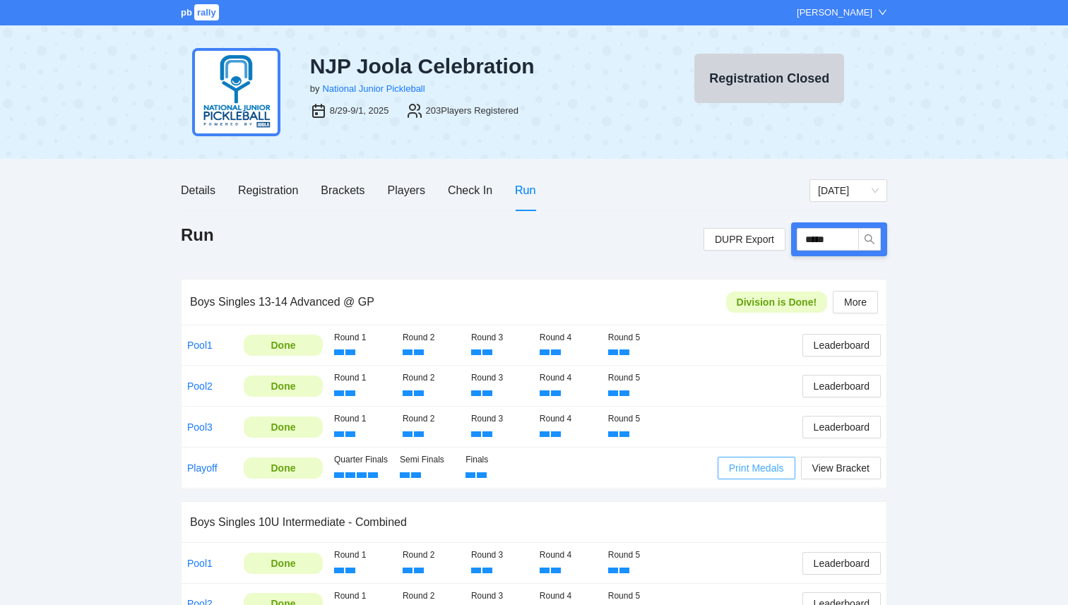
click at [753, 469] on span "Print Medals" at bounding box center [756, 468] width 55 height 16
click at [206, 470] on link "Playoff" at bounding box center [202, 468] width 30 height 11
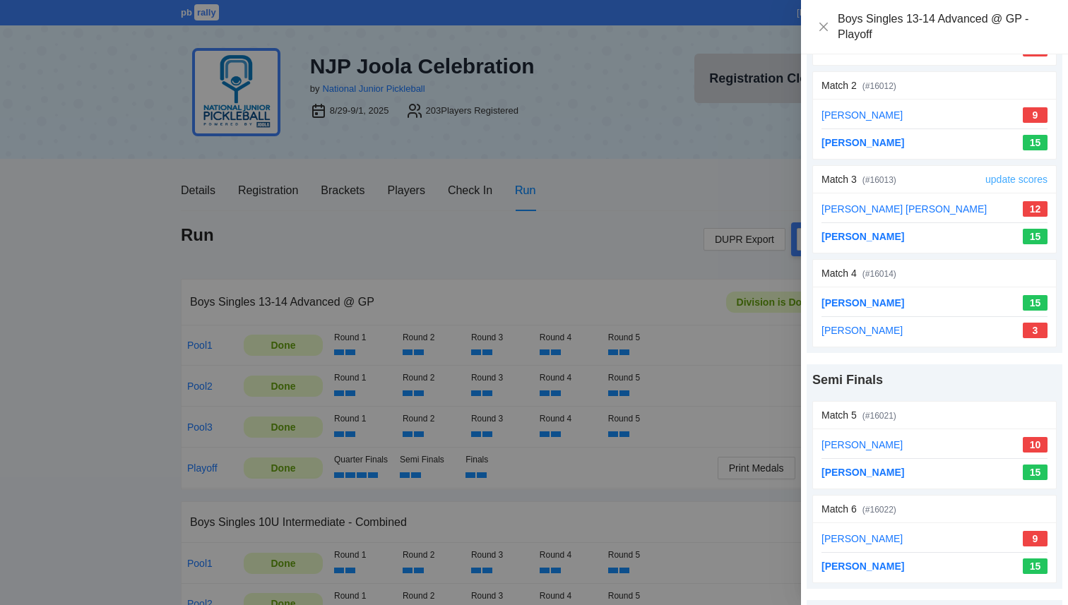
scroll to position [378, 0]
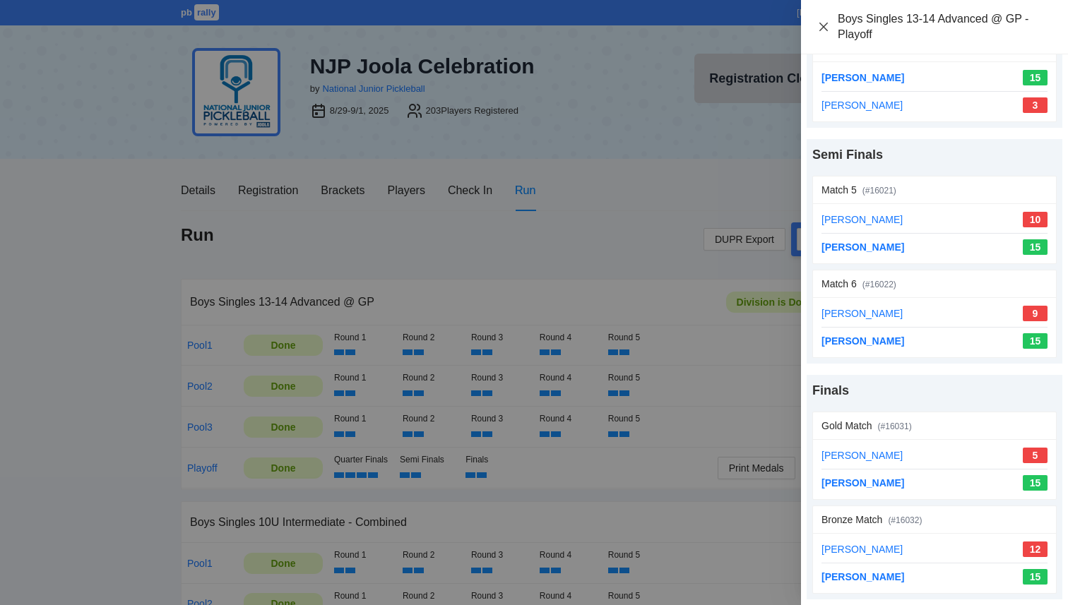
click at [822, 28] on icon "close" at bounding box center [823, 26] width 8 height 8
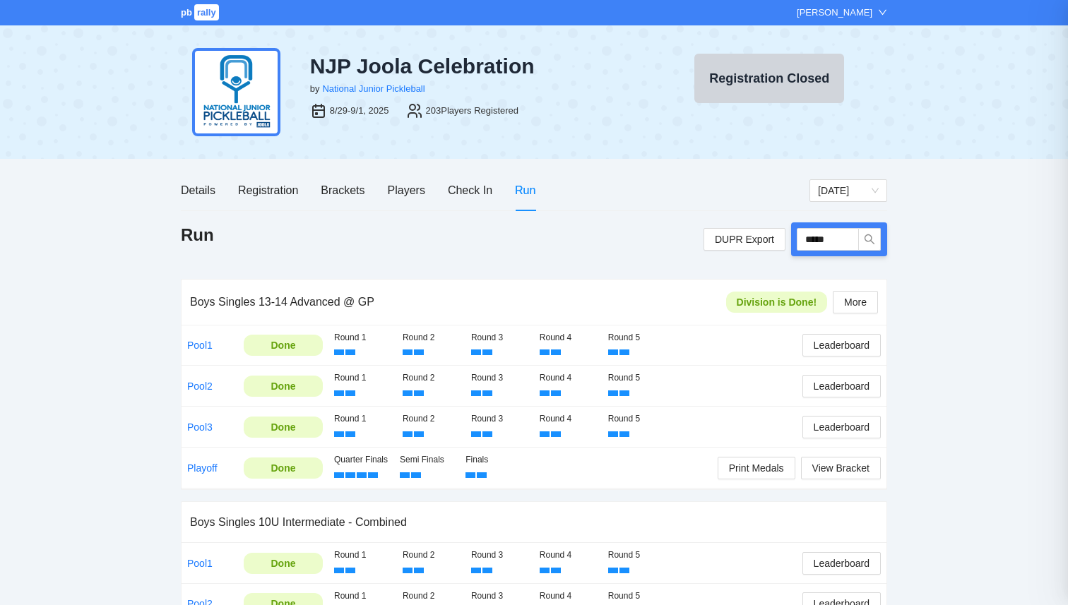
scroll to position [0, 0]
click at [828, 471] on span "View Bracket" at bounding box center [840, 468] width 57 height 16
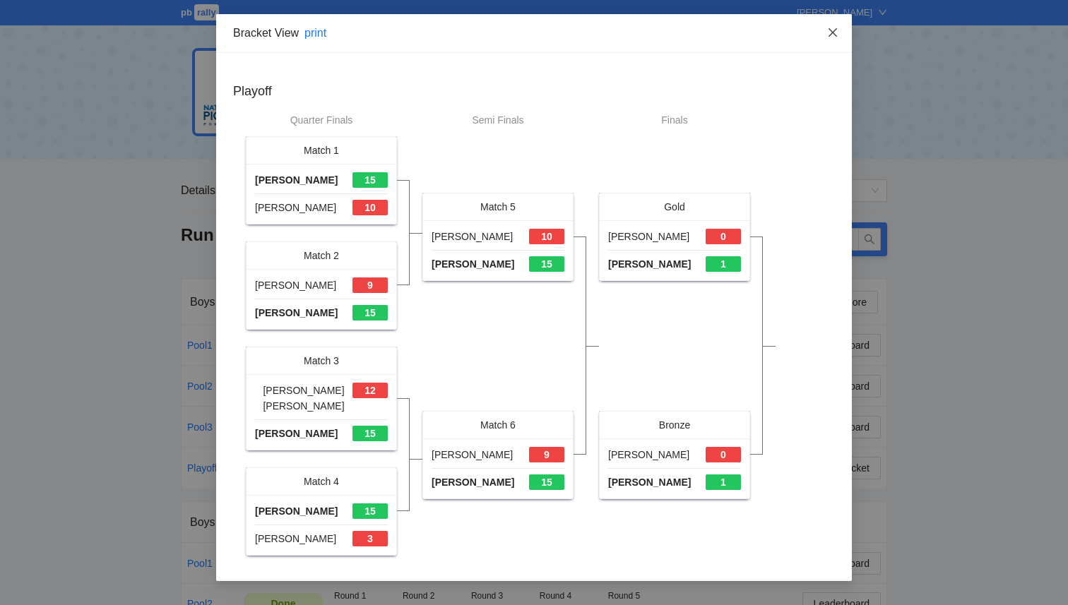
click at [832, 32] on icon "close" at bounding box center [832, 32] width 8 height 8
